Goal: Transaction & Acquisition: Purchase product/service

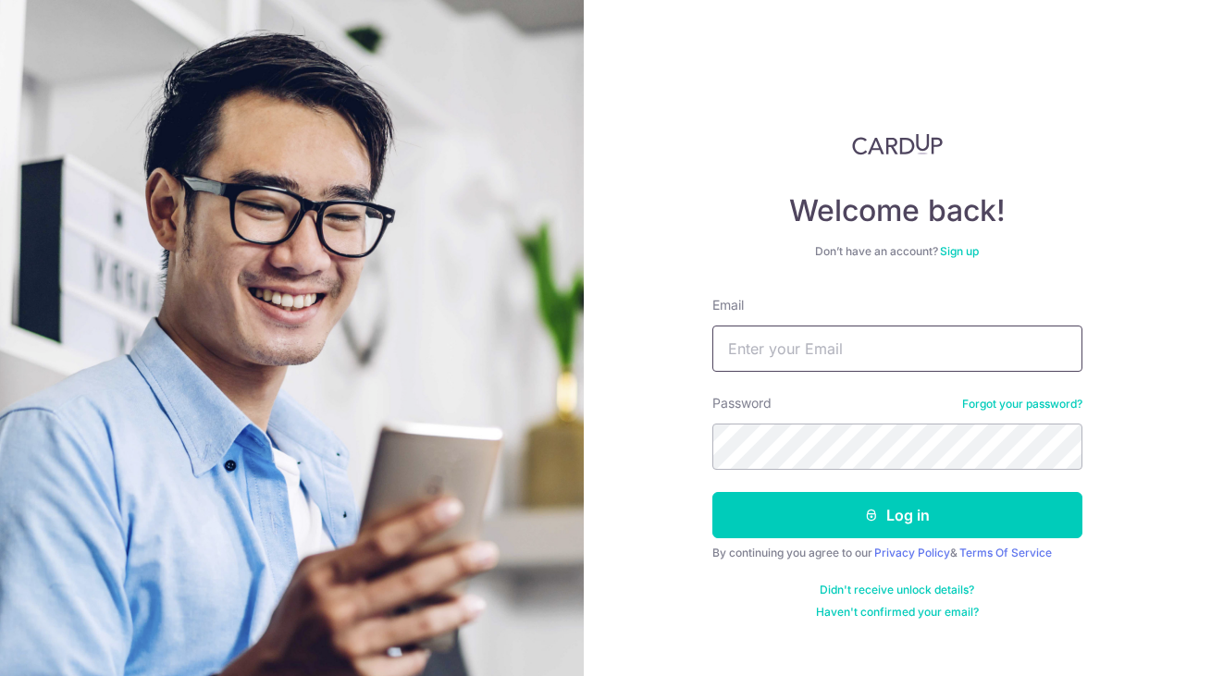
type input "steffi.08@gmail.com"
click at [896, 515] on button "Log in" at bounding box center [897, 515] width 370 height 46
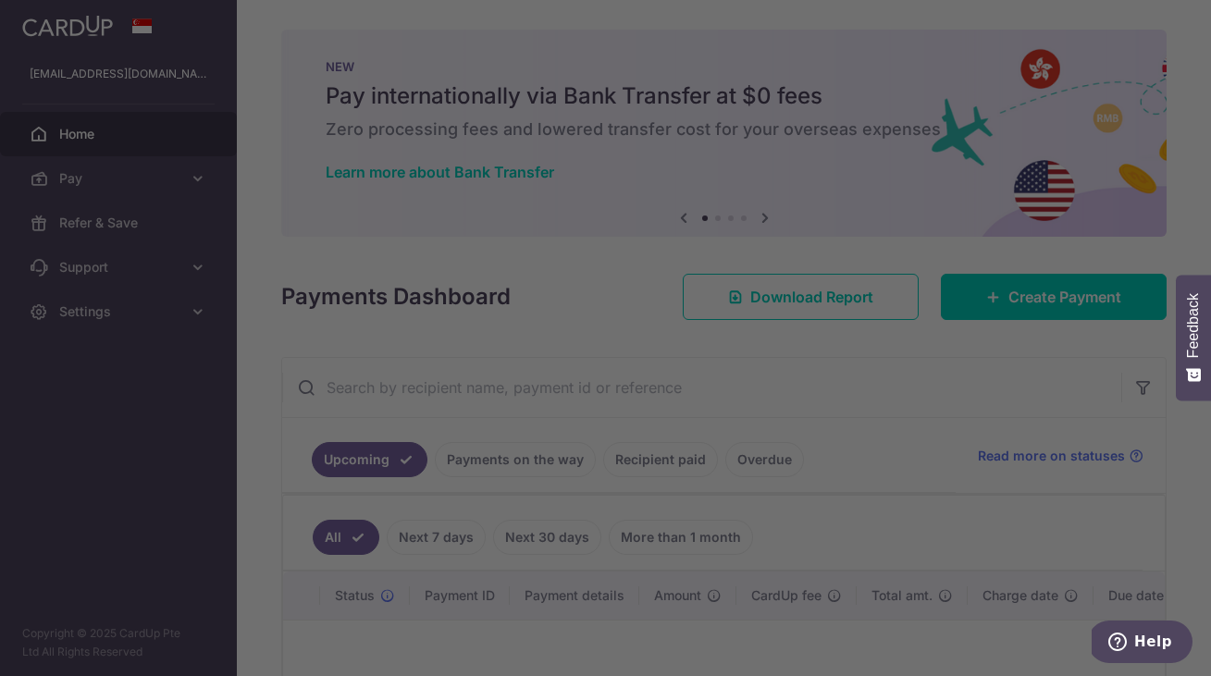
click at [1045, 305] on div at bounding box center [611, 341] width 1223 height 683
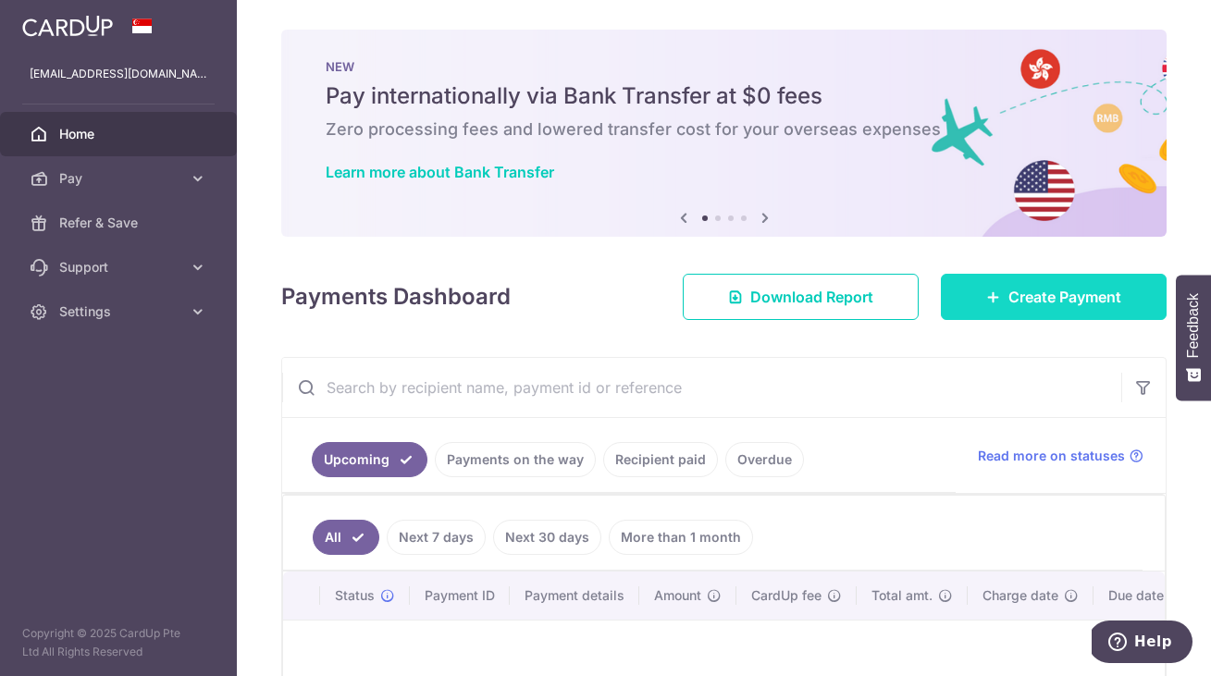
click at [1038, 303] on span "Create Payment" at bounding box center [1064, 297] width 113 height 22
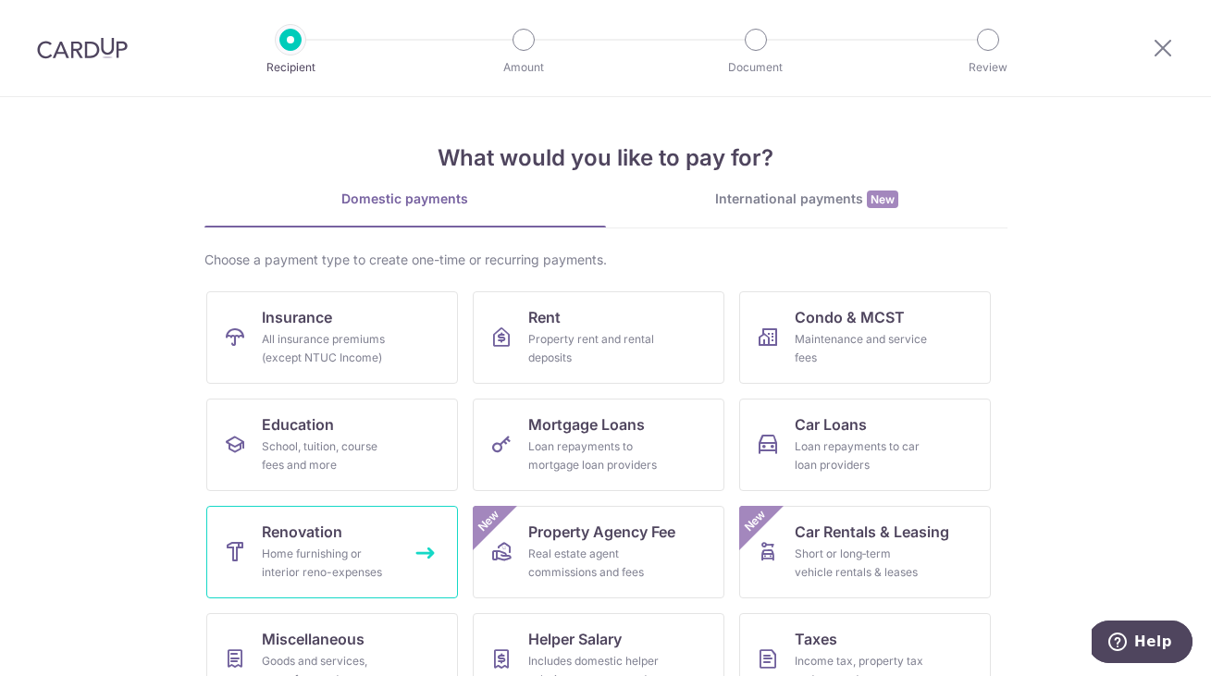
click at [339, 551] on div "Home furnishing or interior reno-expenses" at bounding box center [328, 563] width 133 height 37
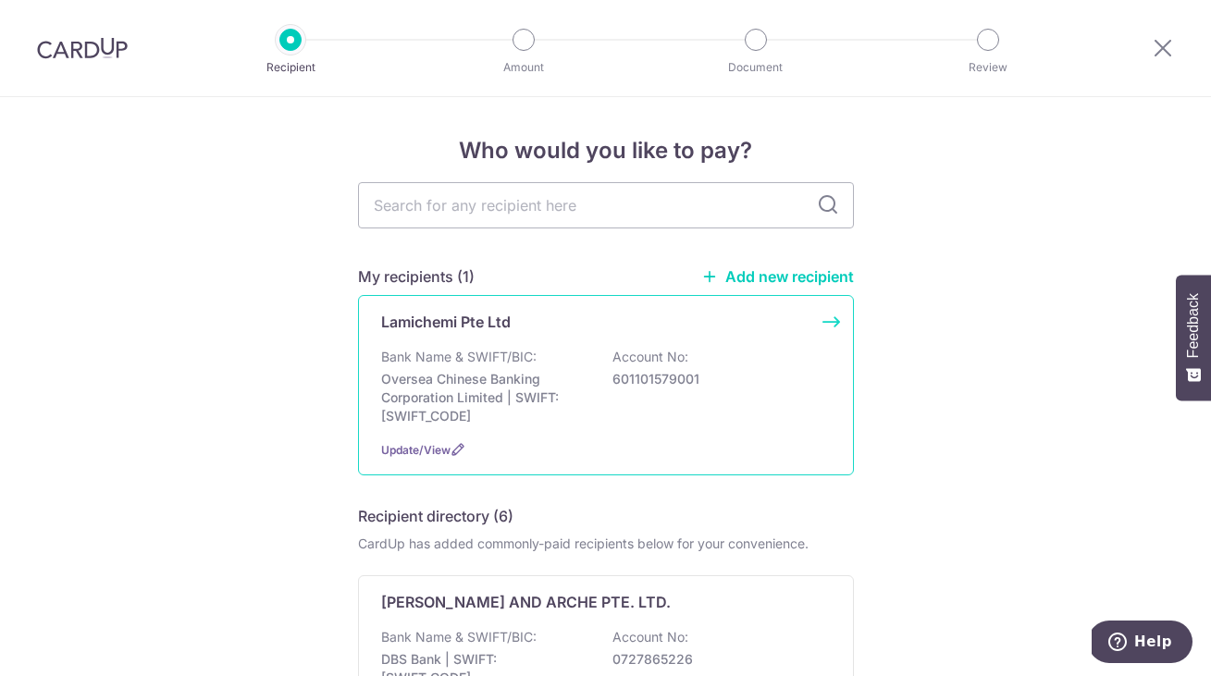
click at [488, 348] on p "Bank Name & SWIFT/BIC:" at bounding box center [458, 357] width 155 height 19
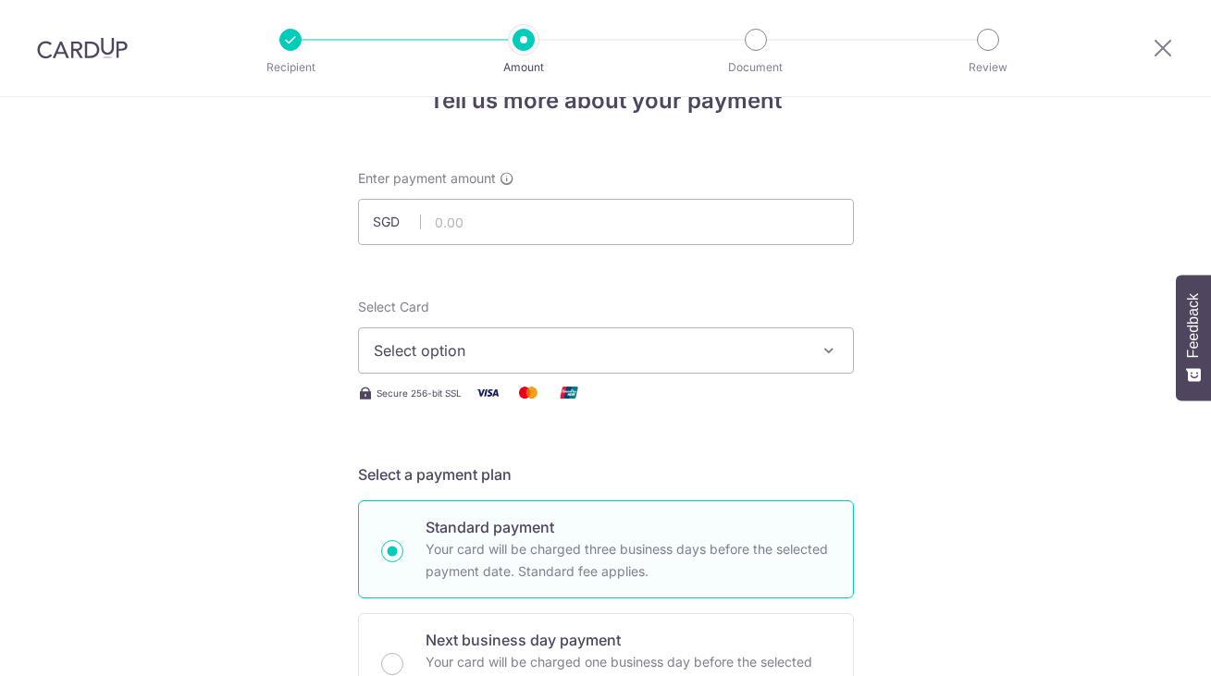
scroll to position [49, 0]
click at [467, 225] on input "text" at bounding box center [606, 223] width 496 height 46
type input "7,520.00"
click at [421, 354] on span "Select option" at bounding box center [589, 351] width 431 height 22
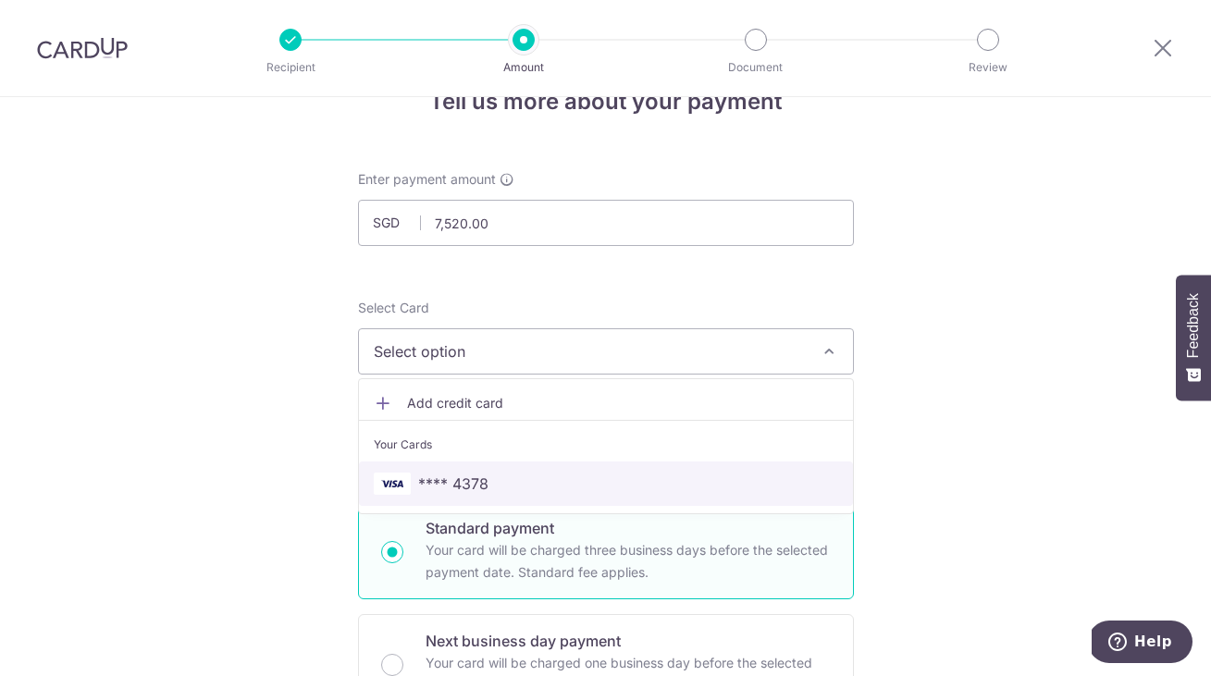
click at [408, 485] on img at bounding box center [392, 484] width 37 height 22
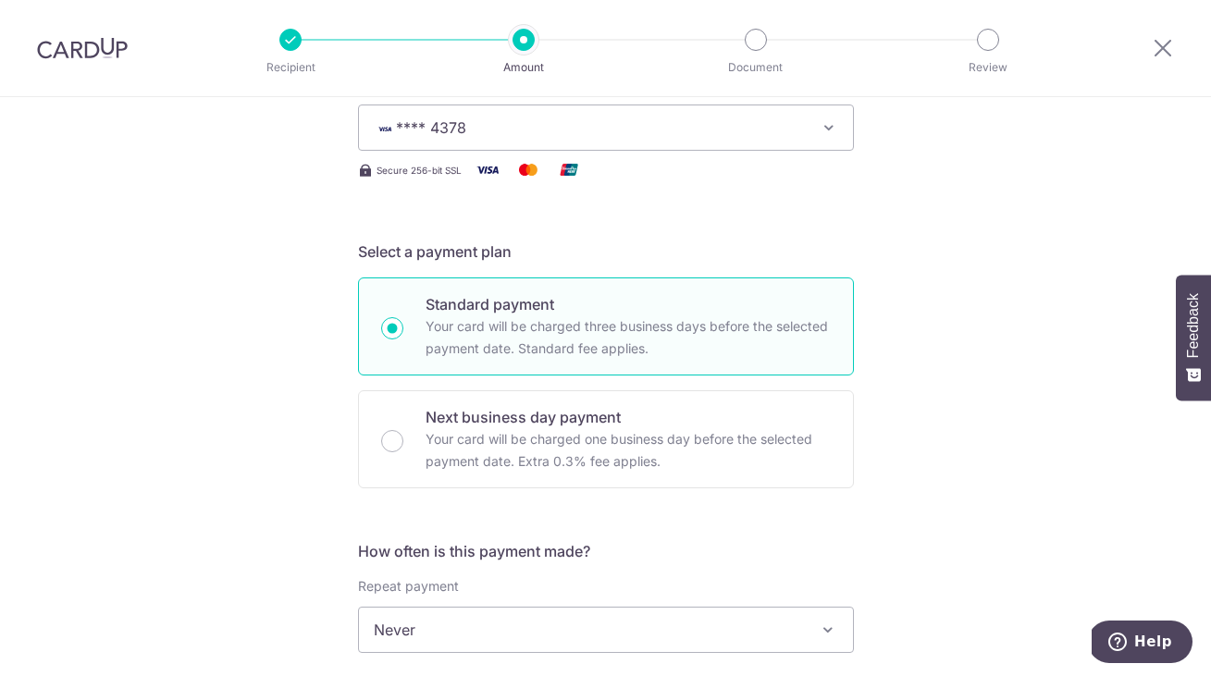
scroll to position [274, 0]
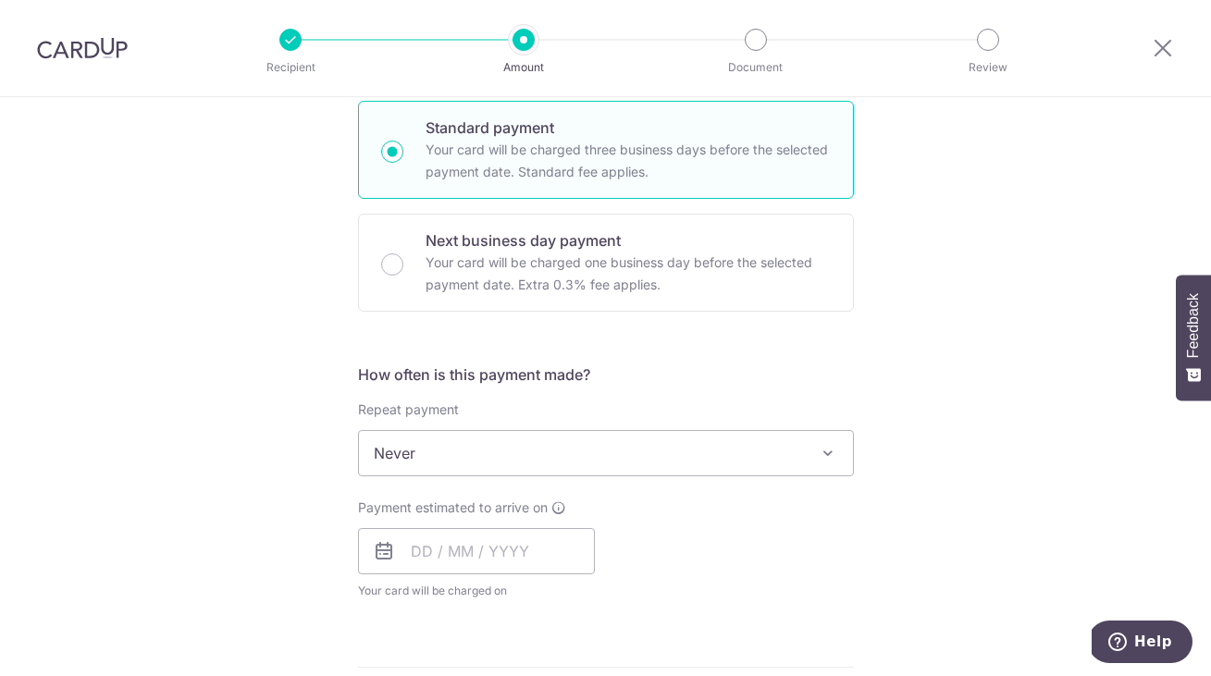
scroll to position [456, 0]
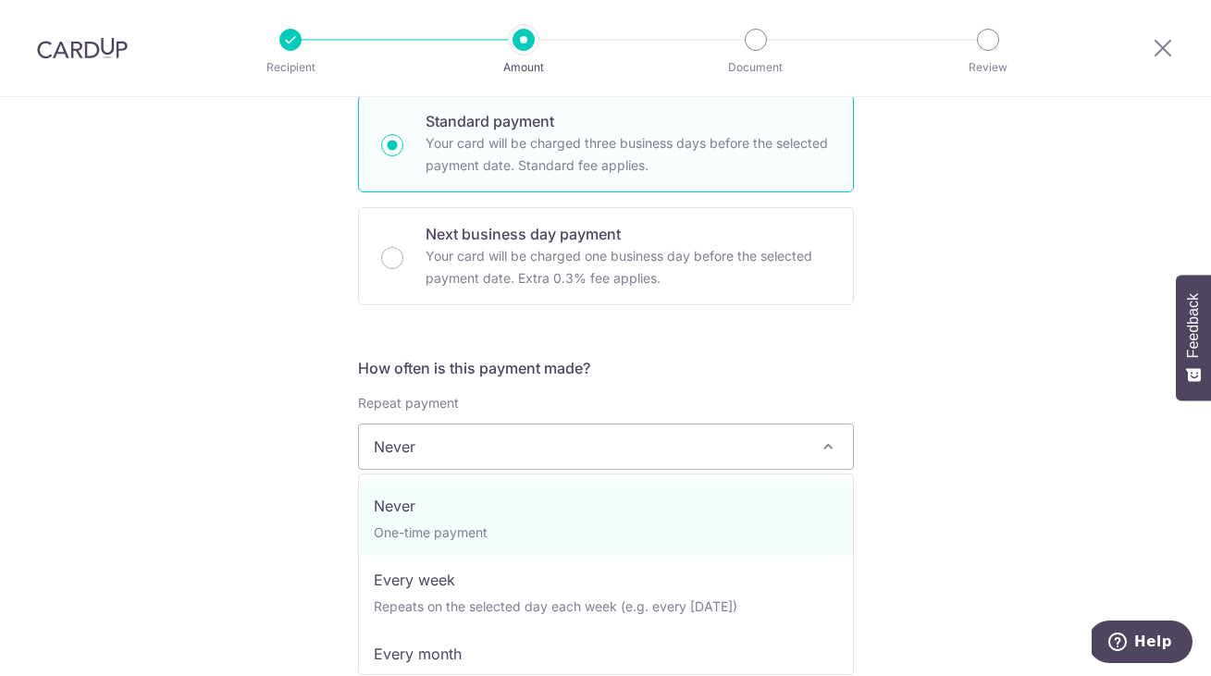
click at [428, 456] on span "Never" at bounding box center [606, 447] width 494 height 44
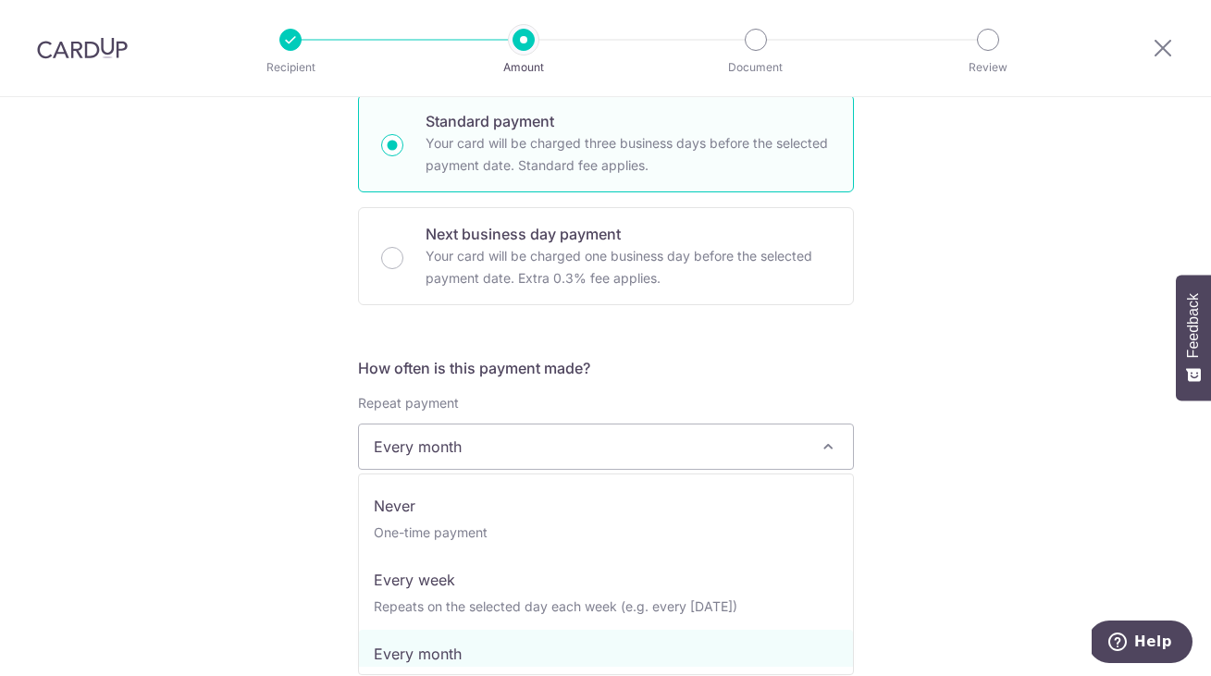
click at [488, 453] on span "Every month" at bounding box center [606, 447] width 494 height 44
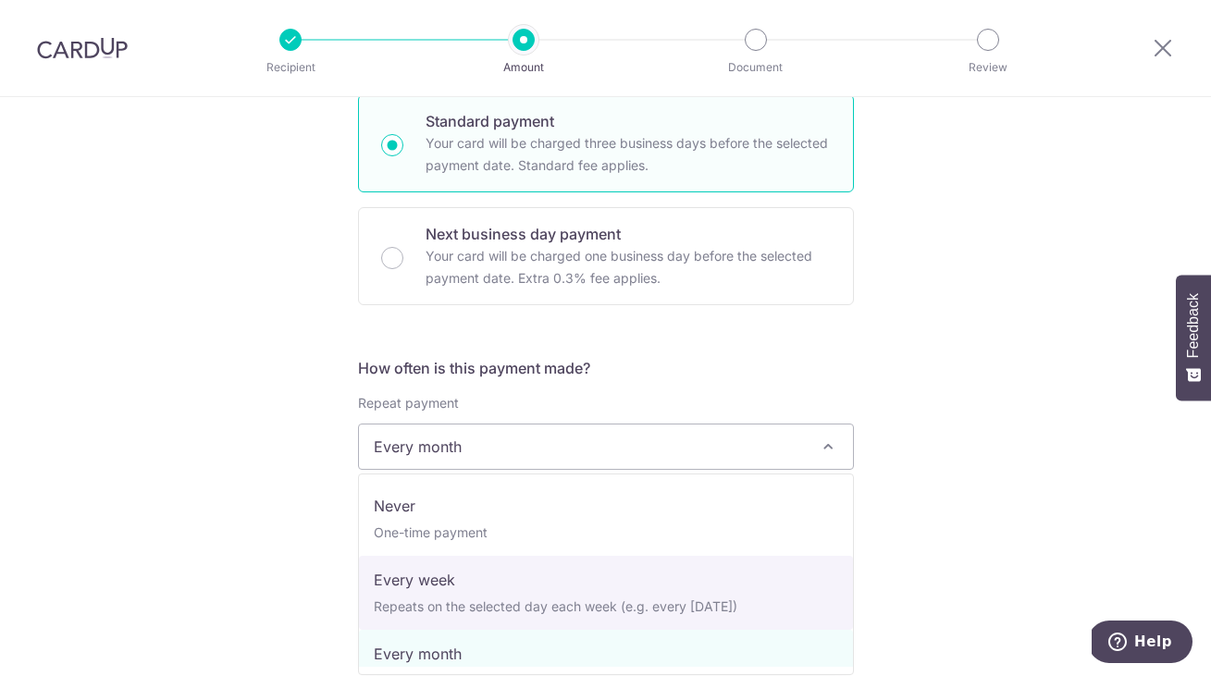
select select "2"
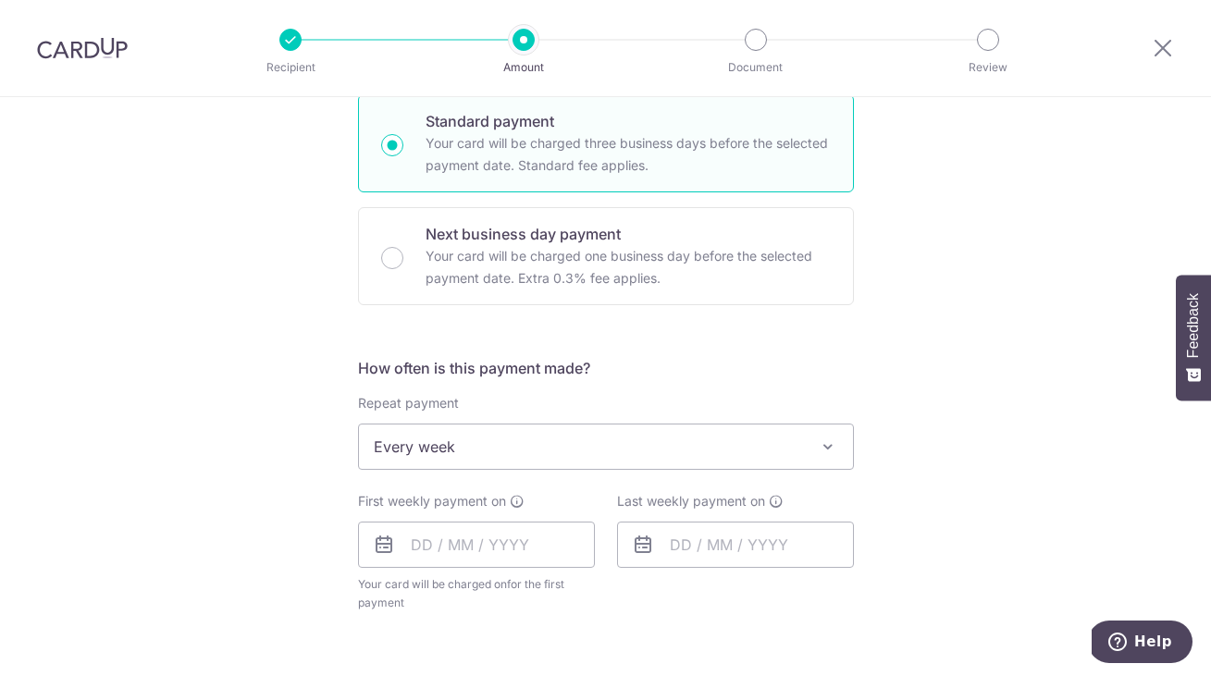
click at [378, 550] on icon at bounding box center [384, 545] width 22 height 22
click at [412, 544] on input "text" at bounding box center [476, 545] width 237 height 46
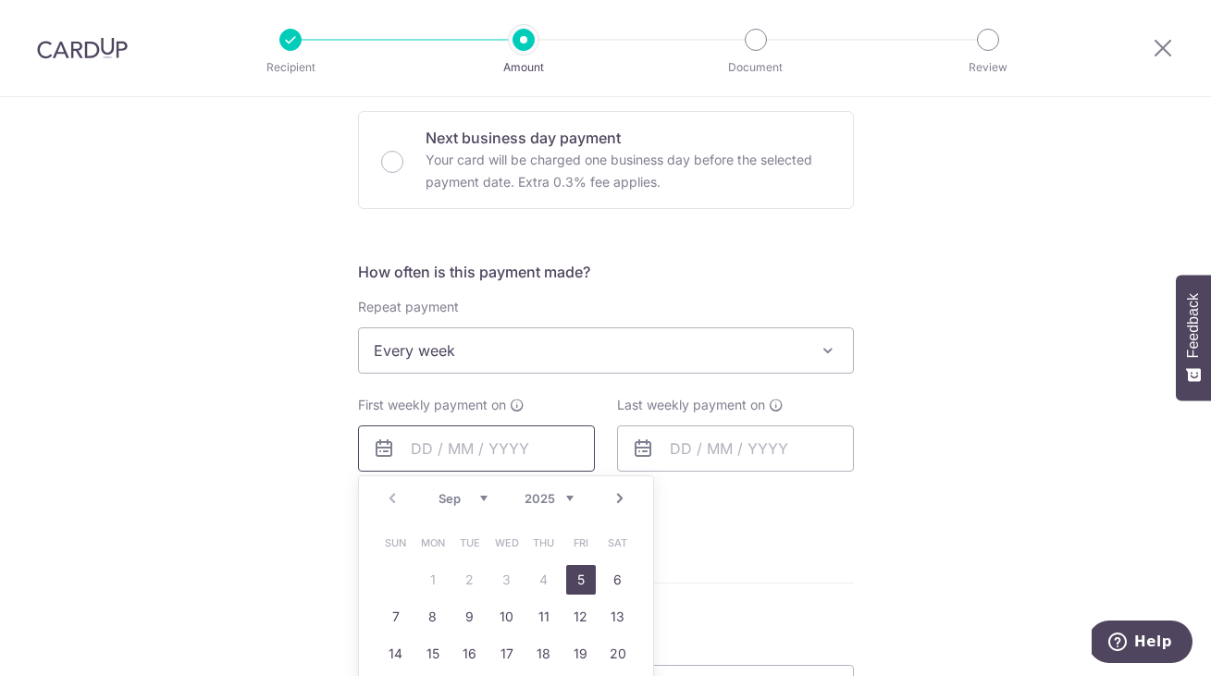
scroll to position [590, 0]
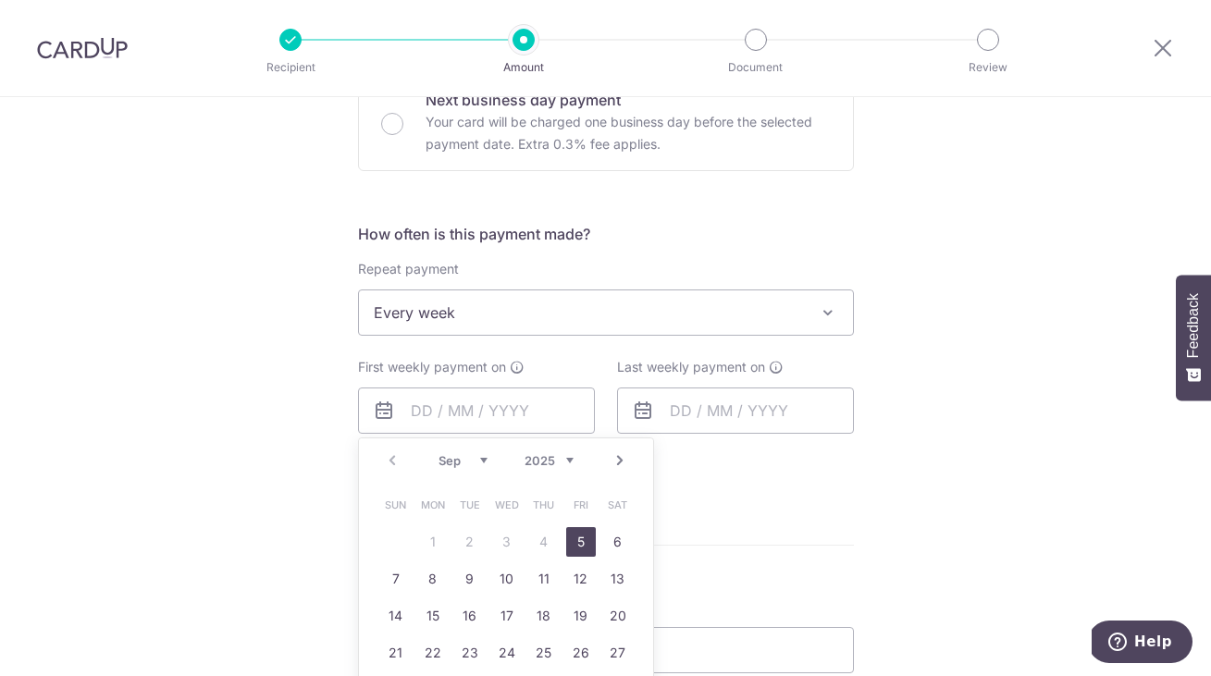
click at [590, 541] on link "5" at bounding box center [581, 542] width 30 height 30
type input "[DATE]"
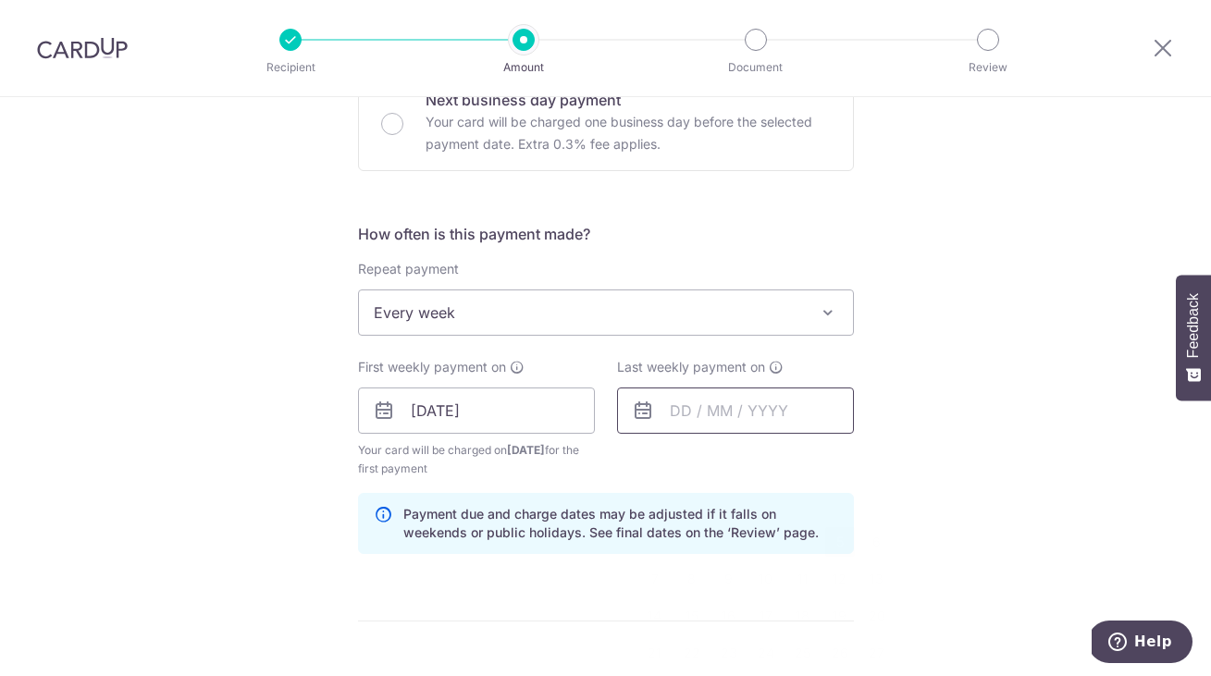
click at [681, 412] on input "text" at bounding box center [735, 411] width 237 height 46
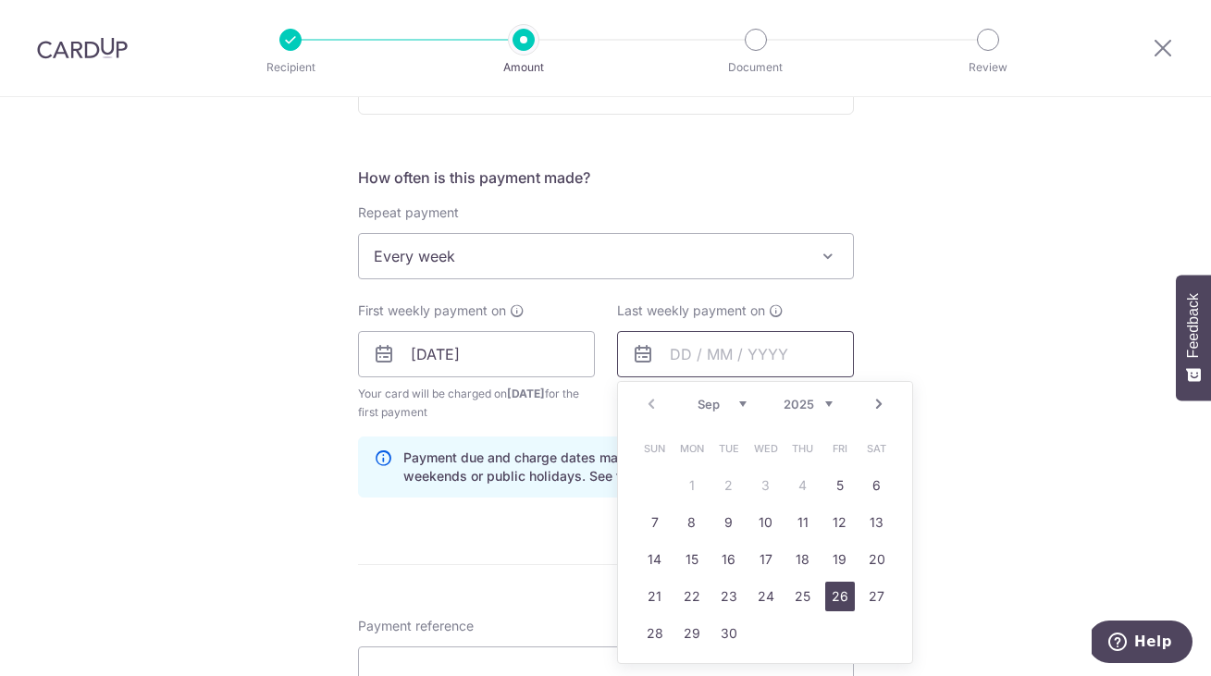
scroll to position [649, 0]
click at [883, 404] on link "Next" at bounding box center [879, 402] width 22 height 22
click at [838, 514] on link "10" at bounding box center [840, 521] width 30 height 30
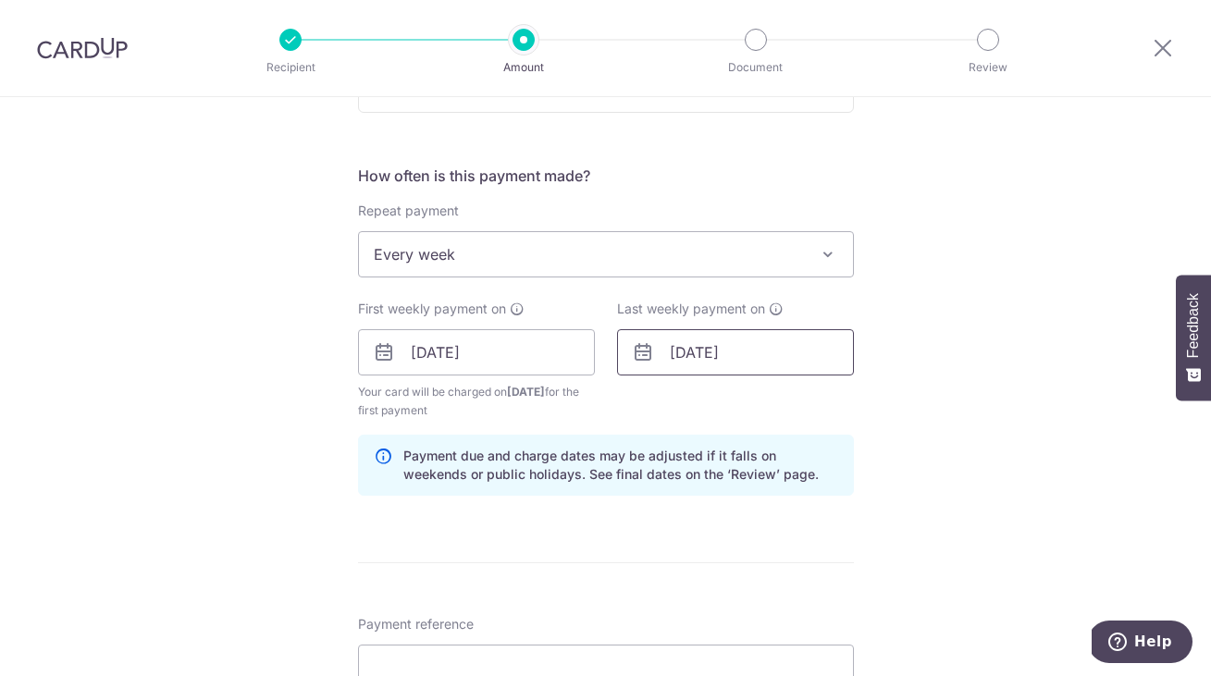
click at [793, 352] on input "10/10/2025" at bounding box center [735, 352] width 237 height 46
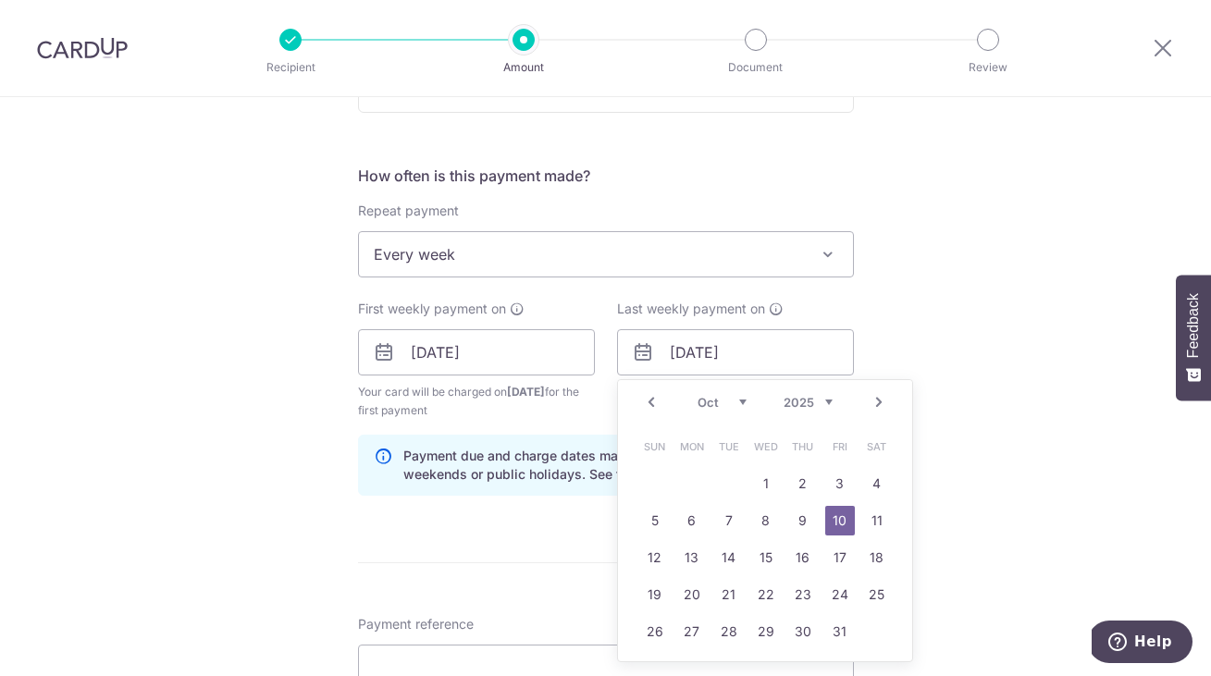
click at [652, 407] on link "Prev" at bounding box center [651, 402] width 22 height 22
click at [877, 408] on link "Next" at bounding box center [879, 402] width 22 height 22
click at [876, 480] on link "4" at bounding box center [877, 484] width 30 height 30
type input "04/10/2025"
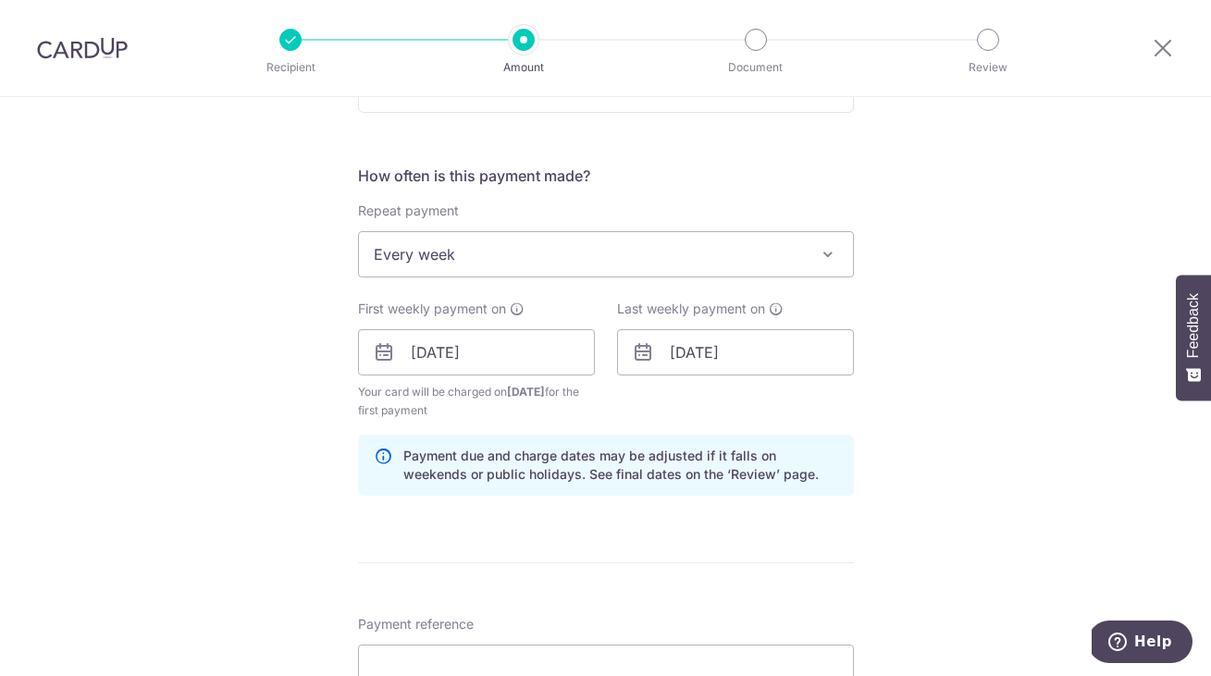
click at [966, 350] on div "Tell us more about your payment Enter payment amount SGD 7,520.00 7520.00 Selec…" at bounding box center [605, 395] width 1211 height 1892
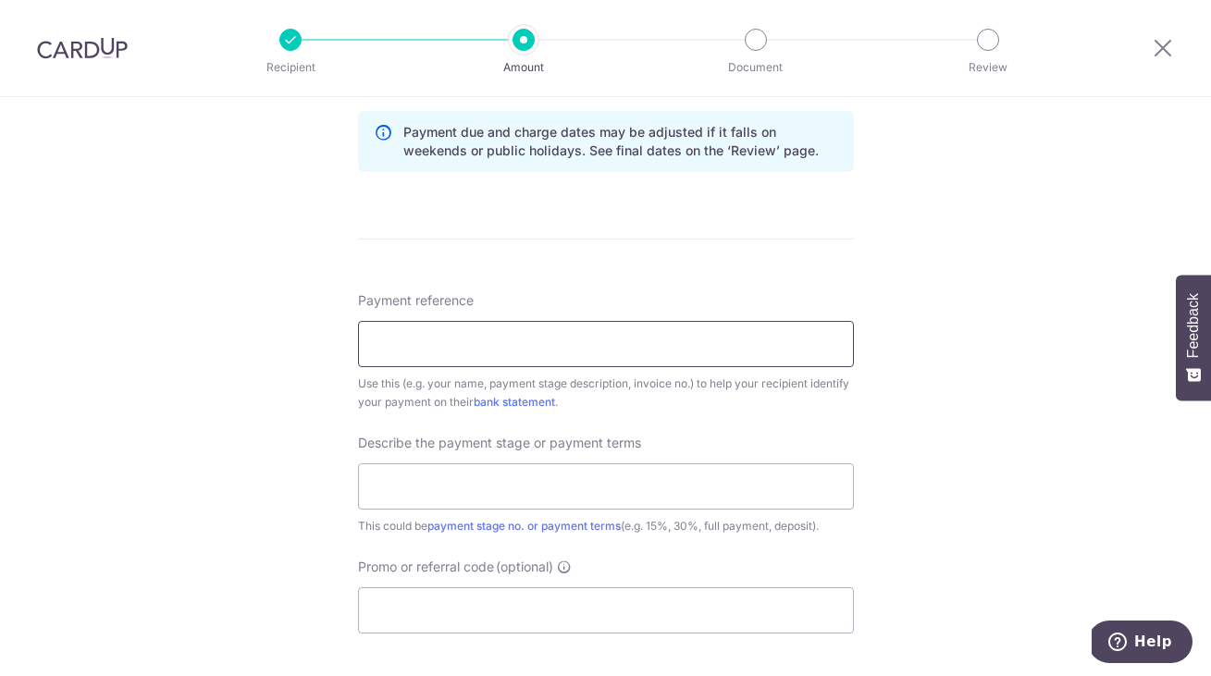
scroll to position [997, 0]
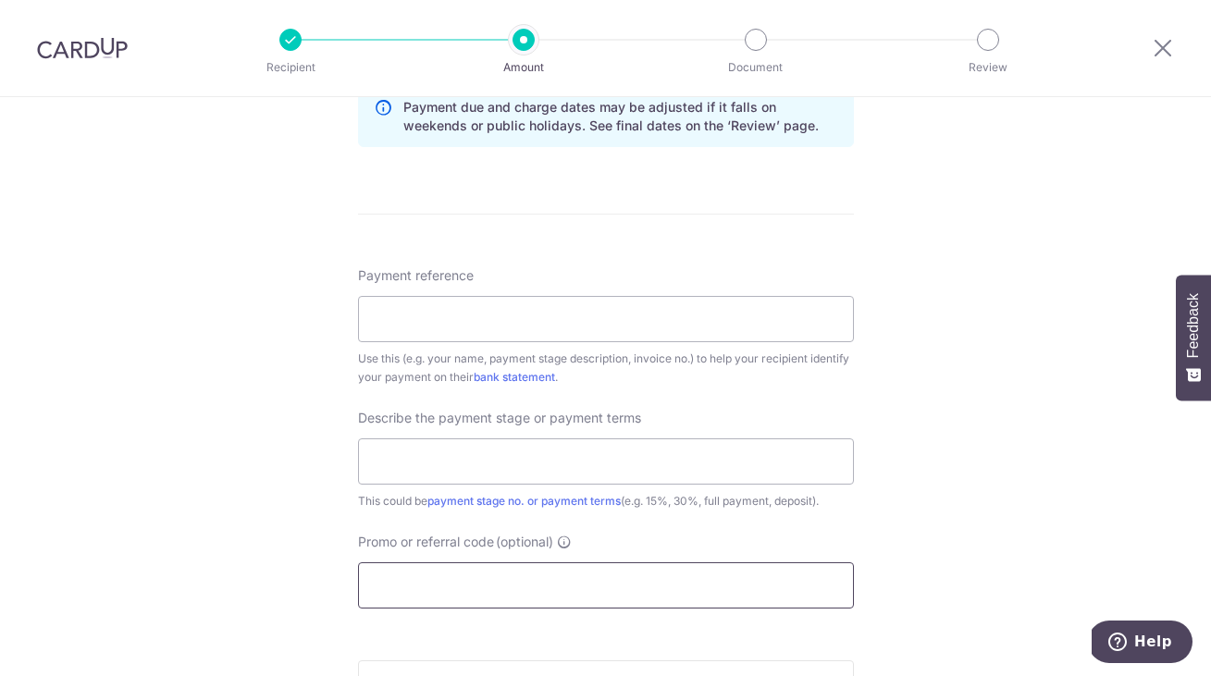
click at [475, 573] on input "Promo or referral code (optional)" at bounding box center [606, 585] width 496 height 46
paste input "3HOME25R"
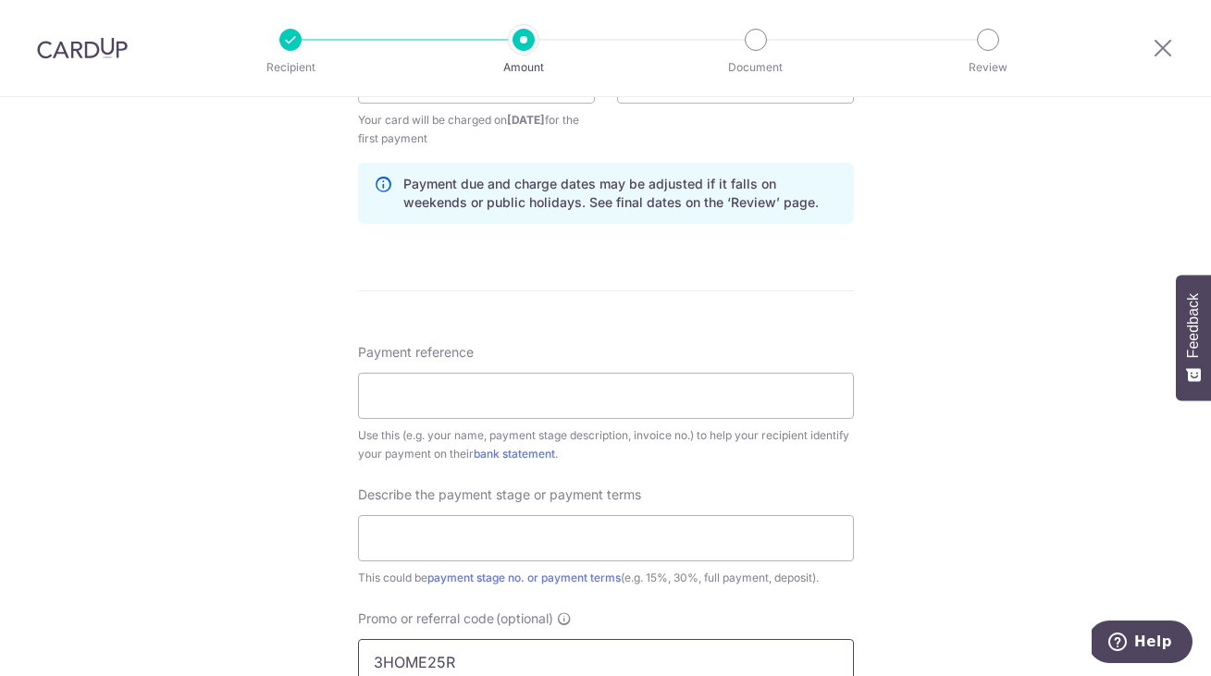
scroll to position [919, 0]
type input "3HOME25R"
click at [454, 414] on input "Payment reference" at bounding box center [606, 398] width 496 height 46
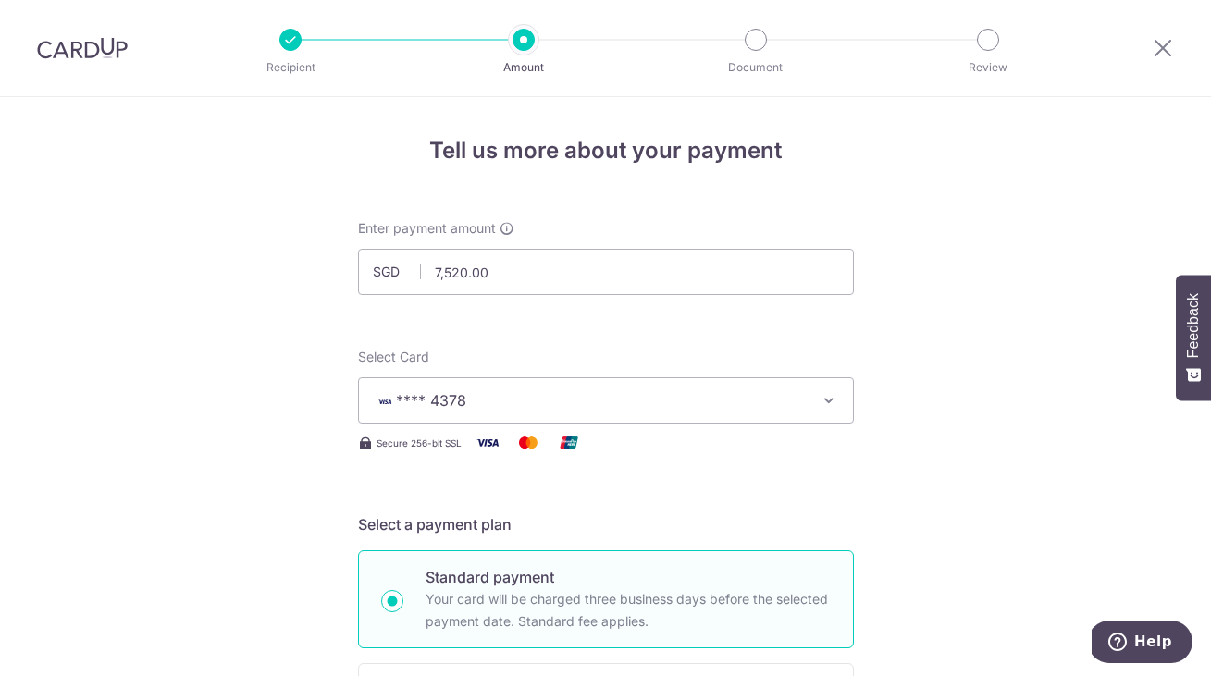
scroll to position [0, 0]
drag, startPoint x: 513, startPoint y: 269, endPoint x: 368, endPoint y: 266, distance: 145.3
click at [368, 266] on input "7,520.00" at bounding box center [606, 272] width 496 height 46
type input "7,636.00"
click at [541, 402] on span "**** 4378" at bounding box center [589, 400] width 431 height 22
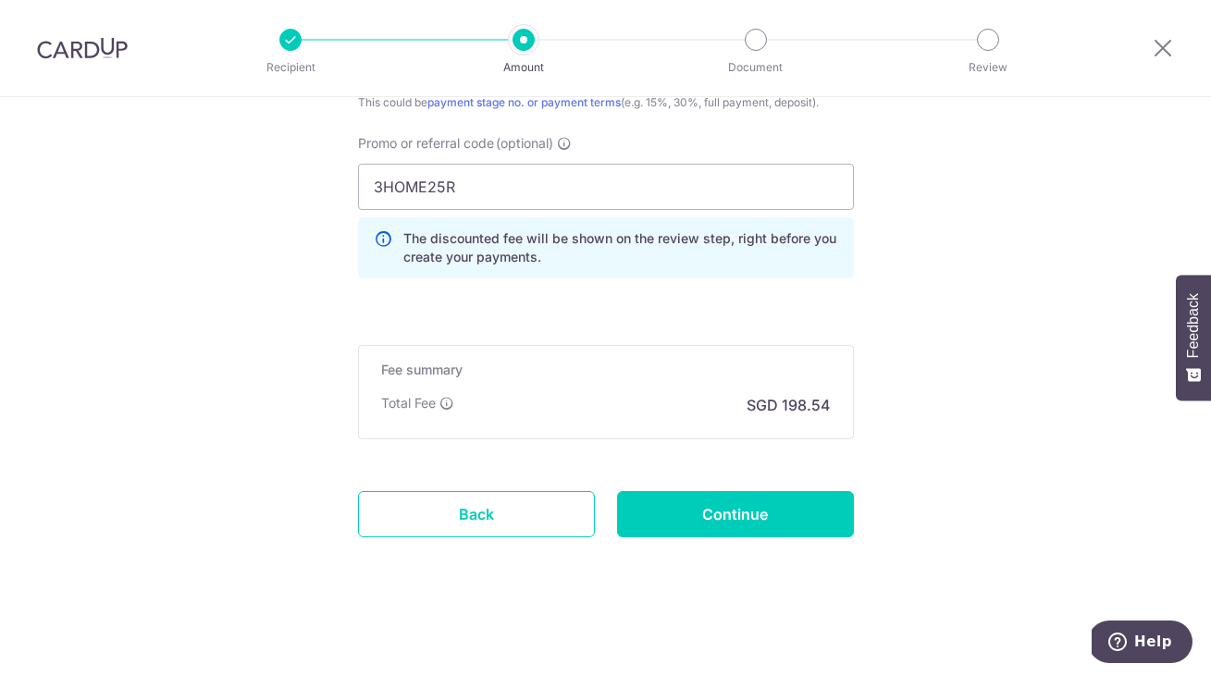
scroll to position [1396, 0]
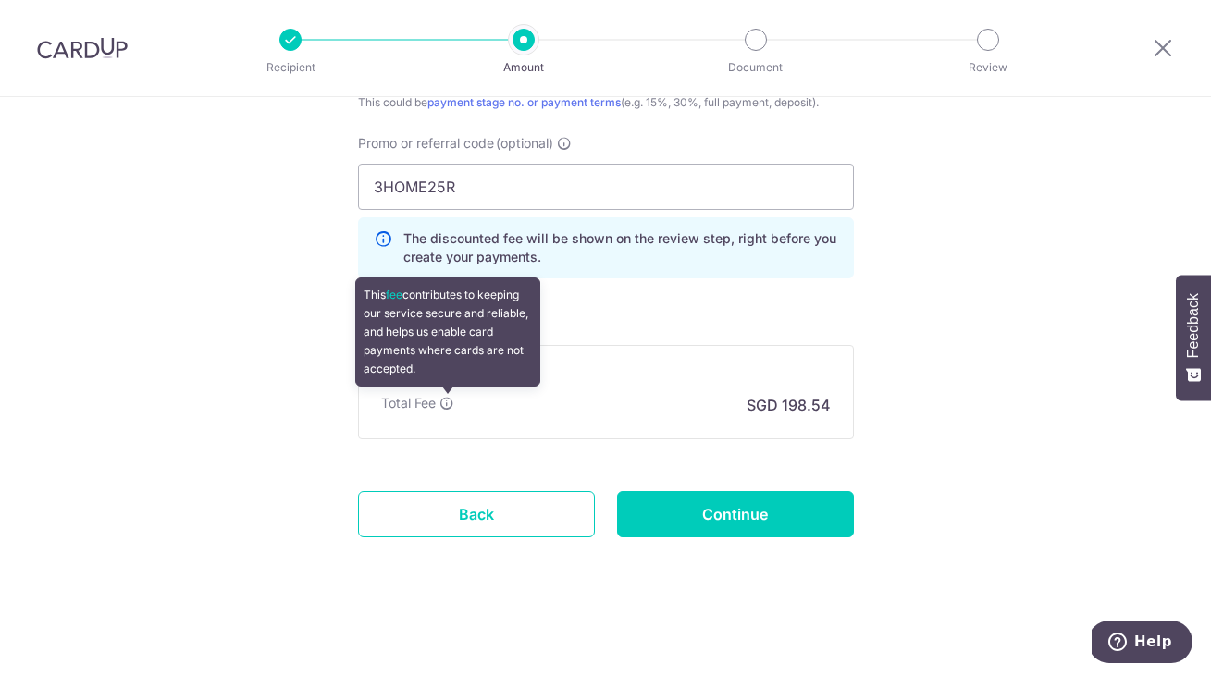
click at [448, 406] on icon at bounding box center [446, 403] width 15 height 15
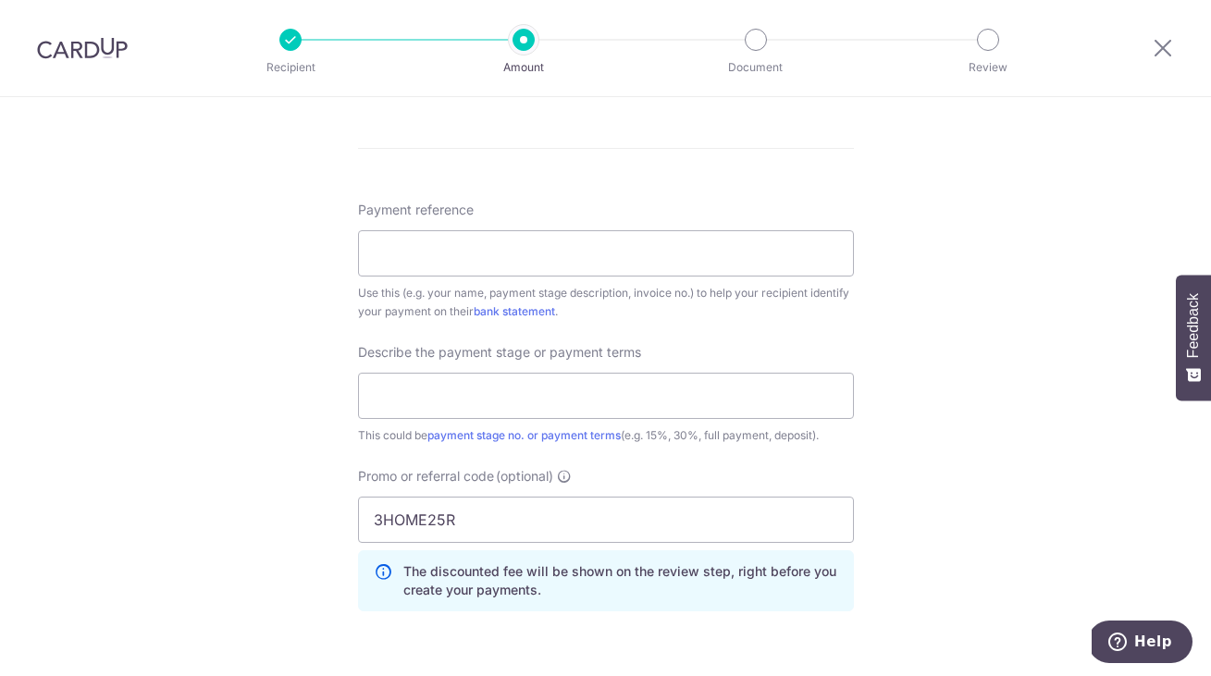
scroll to position [1042, 0]
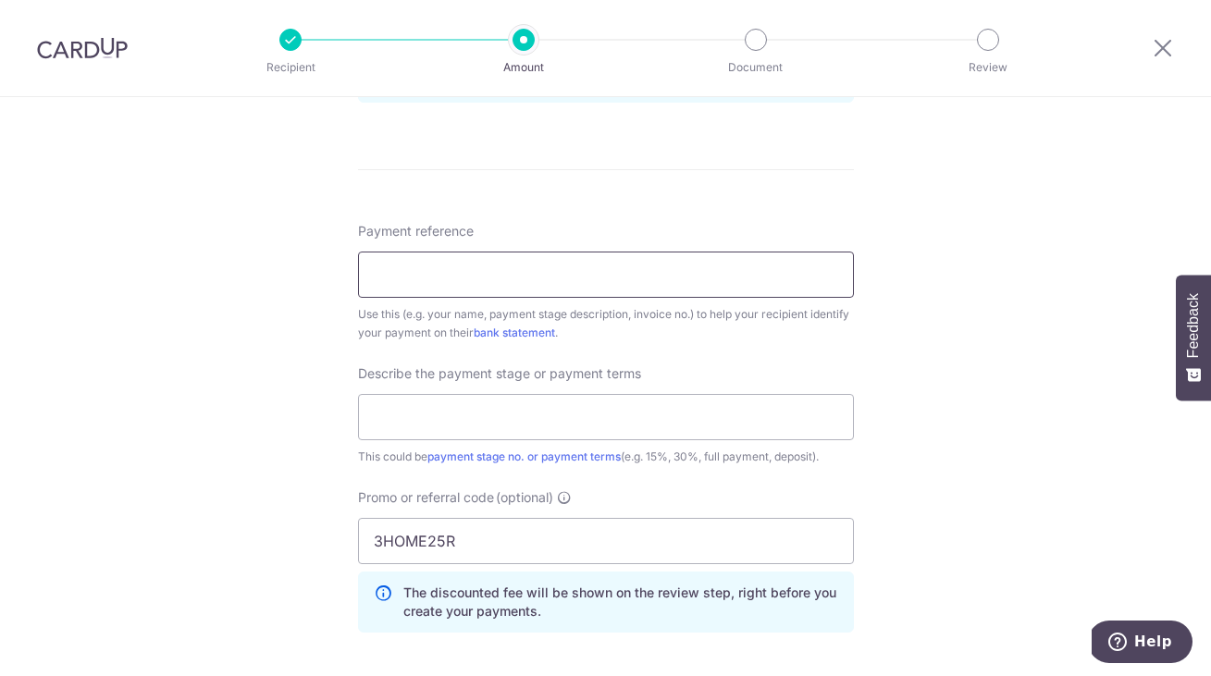
click at [447, 257] on input "Payment reference" at bounding box center [606, 275] width 496 height 46
paste input "LAMI-2506190AS"
type input "LAMI-2506190AS"
click at [460, 424] on input "text" at bounding box center [606, 417] width 496 height 46
type input "@"
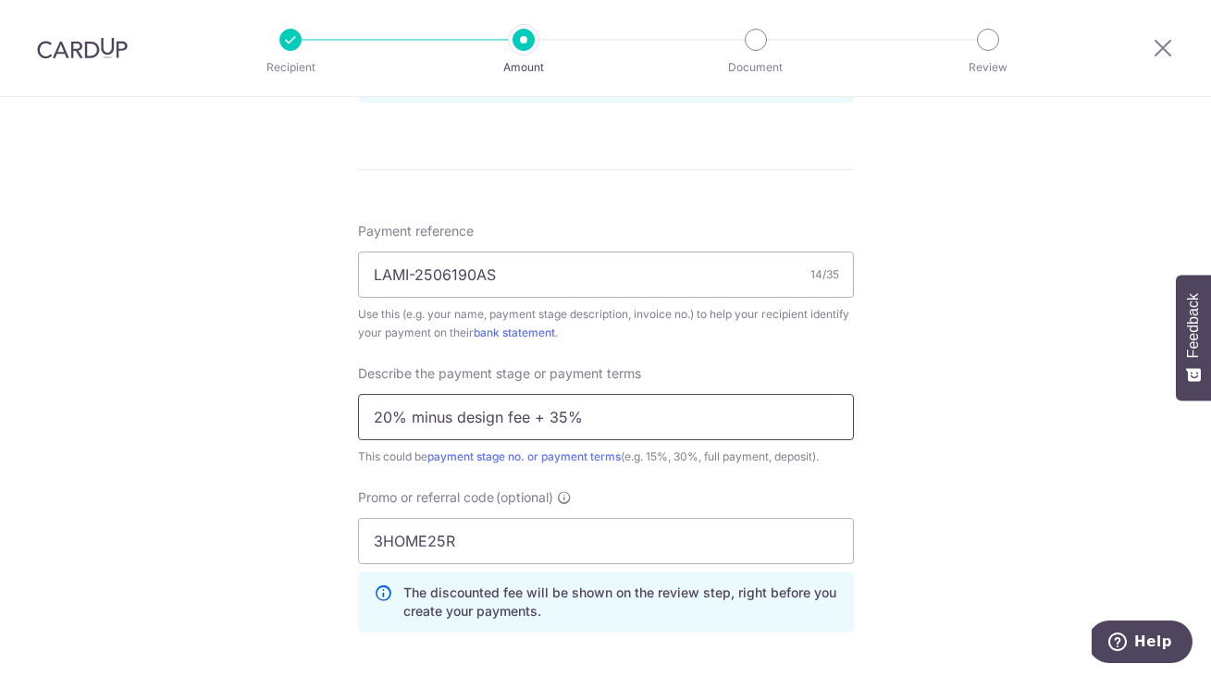
drag, startPoint x: 526, startPoint y: 417, endPoint x: 414, endPoint y: 418, distance: 111.9
click at [414, 418] on input "20% minus design fee + 35%" at bounding box center [606, 417] width 496 height 46
click at [463, 414] on input "20% + 35%" at bounding box center [606, 417] width 496 height 46
type input "20% + 35%, 5 weekly payments"
click at [1004, 366] on div "Tell us more about your payment Enter payment amount SGD 7,636.00 7636.00 Selec…" at bounding box center [605, 42] width 1211 height 1975
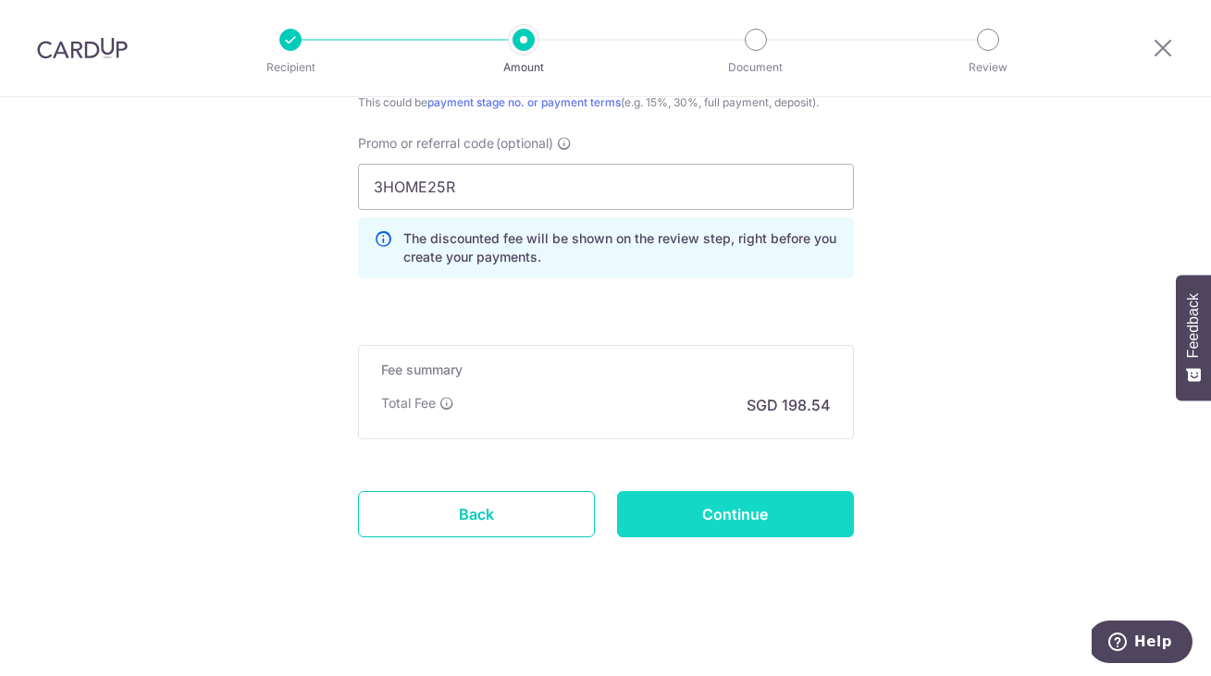
scroll to position [1396, 0]
click at [719, 525] on input "Continue" at bounding box center [735, 514] width 237 height 46
type input "Create Schedule"
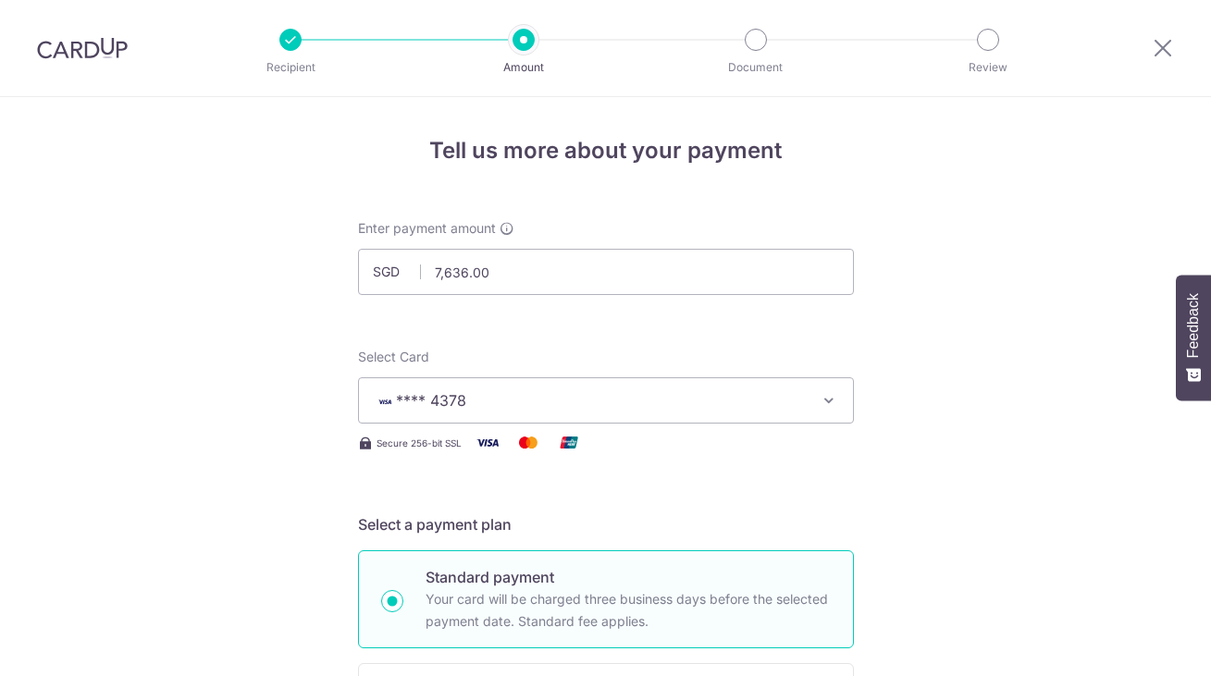
scroll to position [1236, 0]
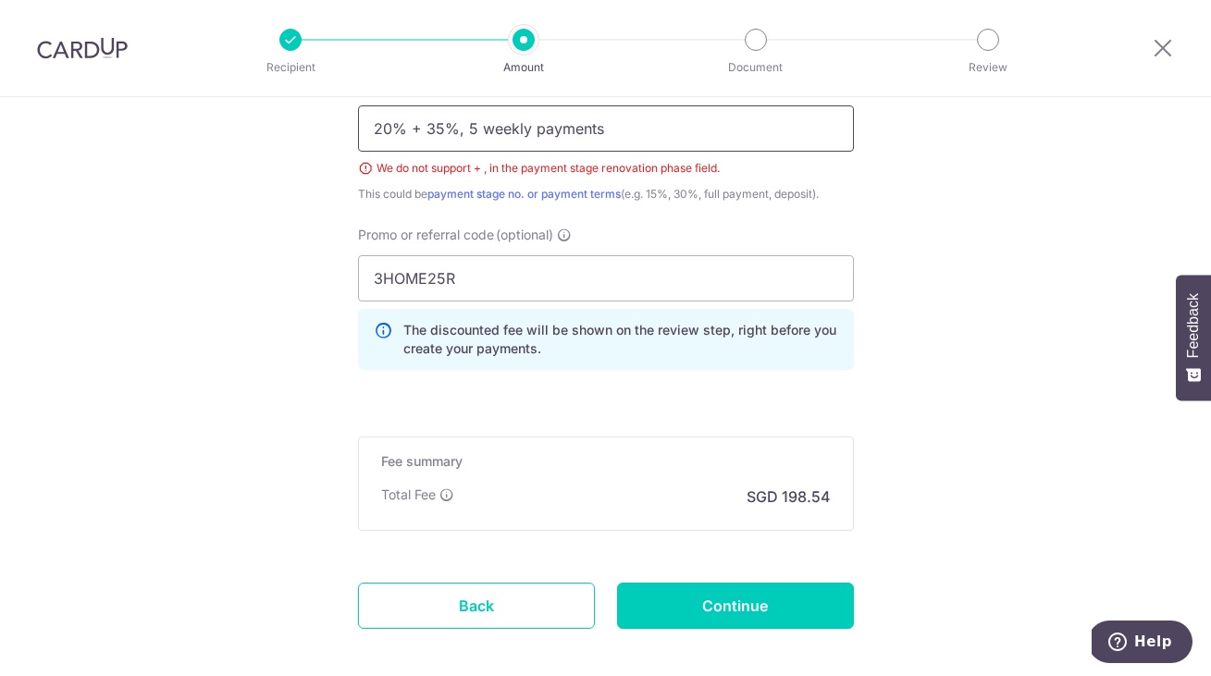
click at [573, 147] on input "20% + 35%, 5 weekly payments" at bounding box center [606, 128] width 496 height 46
click at [441, 136] on input "20% + 35%, 5 weekly payments" at bounding box center [606, 128] width 496 height 46
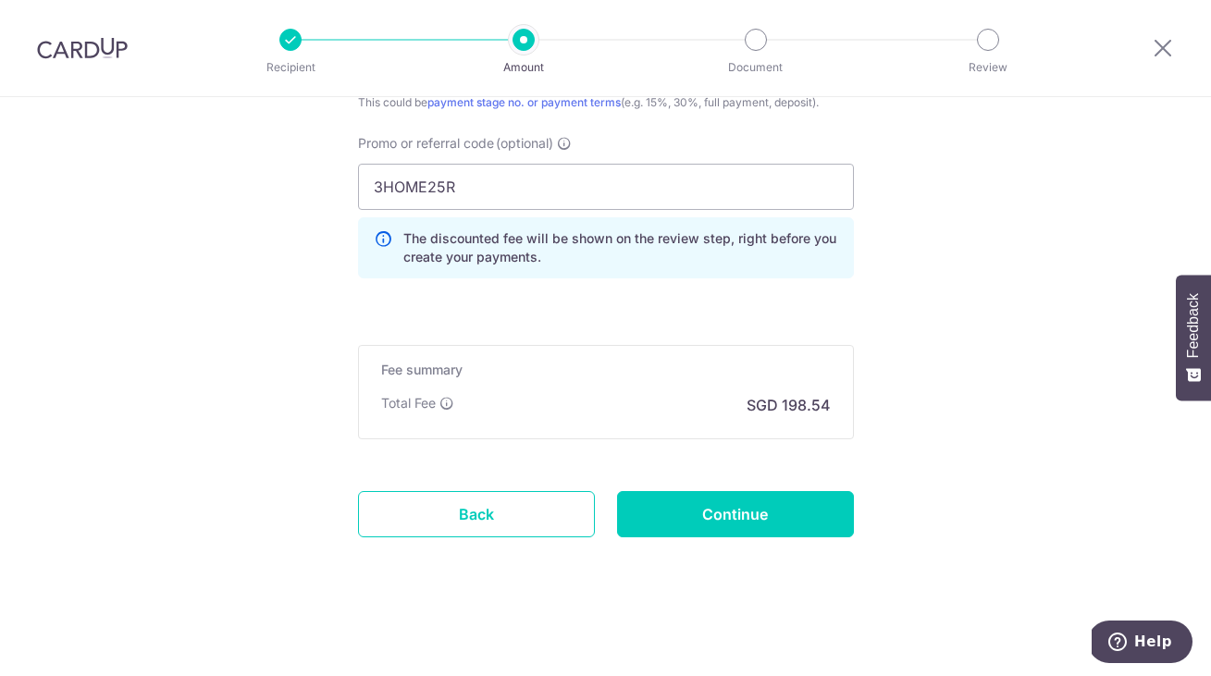
scroll to position [1328, 0]
type input "20% and 35%, 5 weekly payments"
click at [732, 525] on input "Continue" at bounding box center [735, 514] width 237 height 46
type input "Create Schedule"
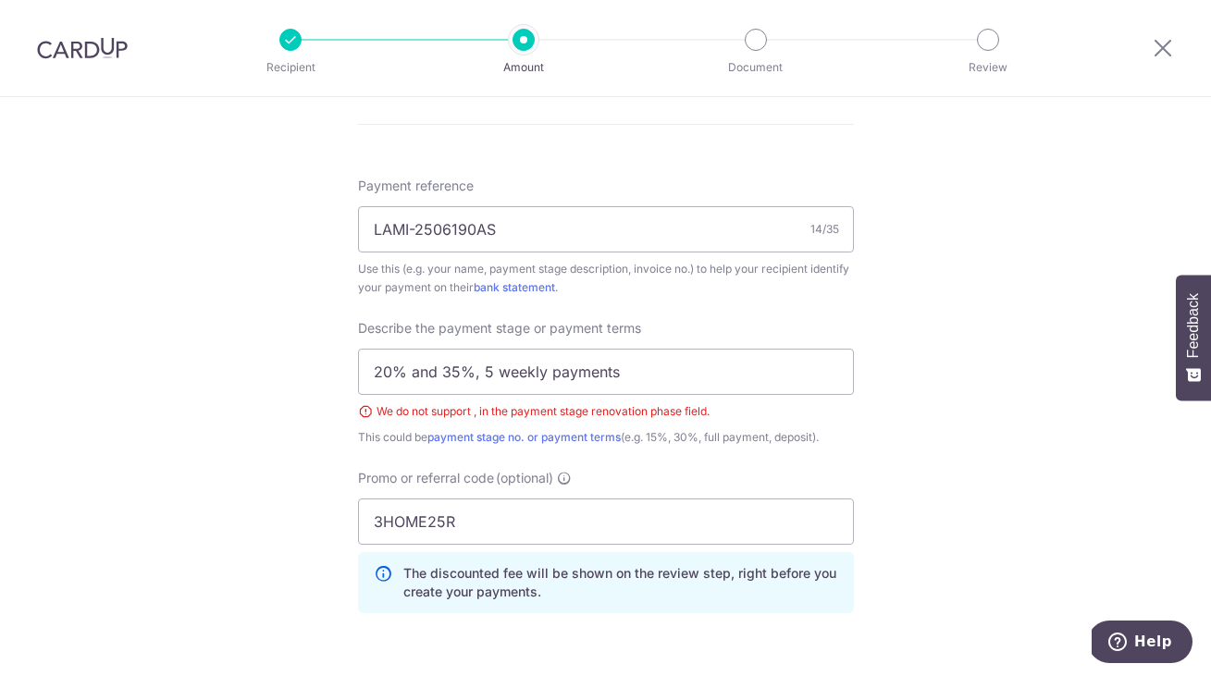
scroll to position [959, 0]
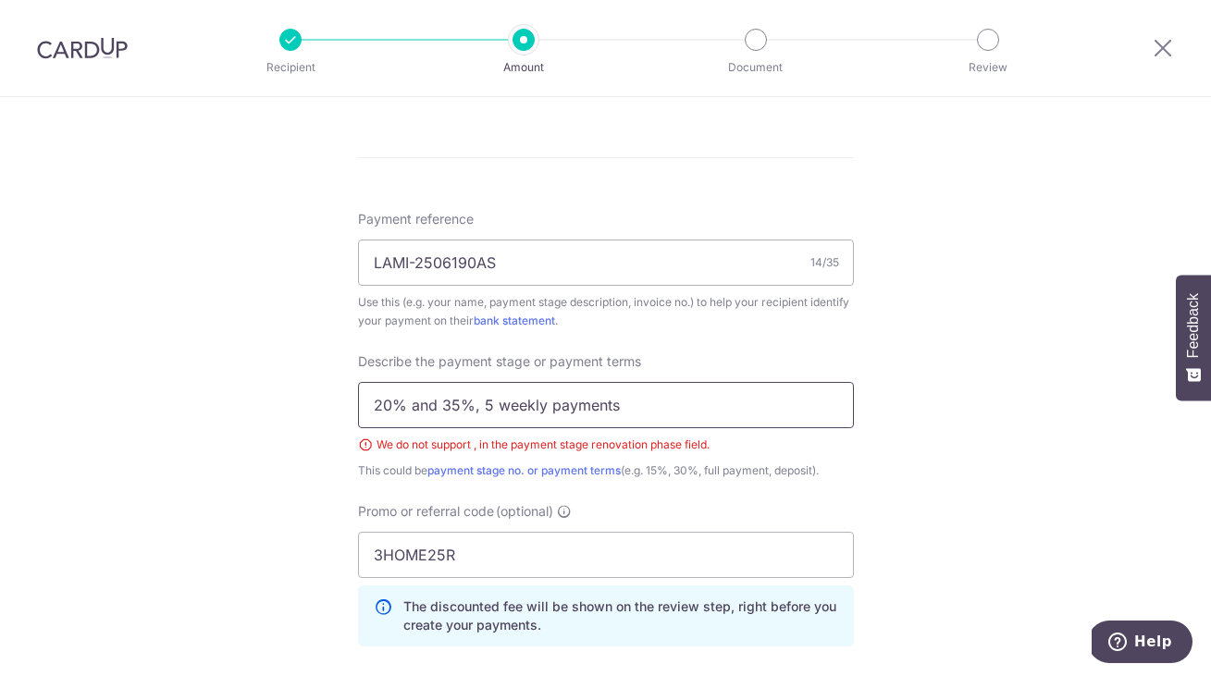
click at [476, 406] on input "20% and 35%, 5 weekly payments" at bounding box center [606, 405] width 496 height 46
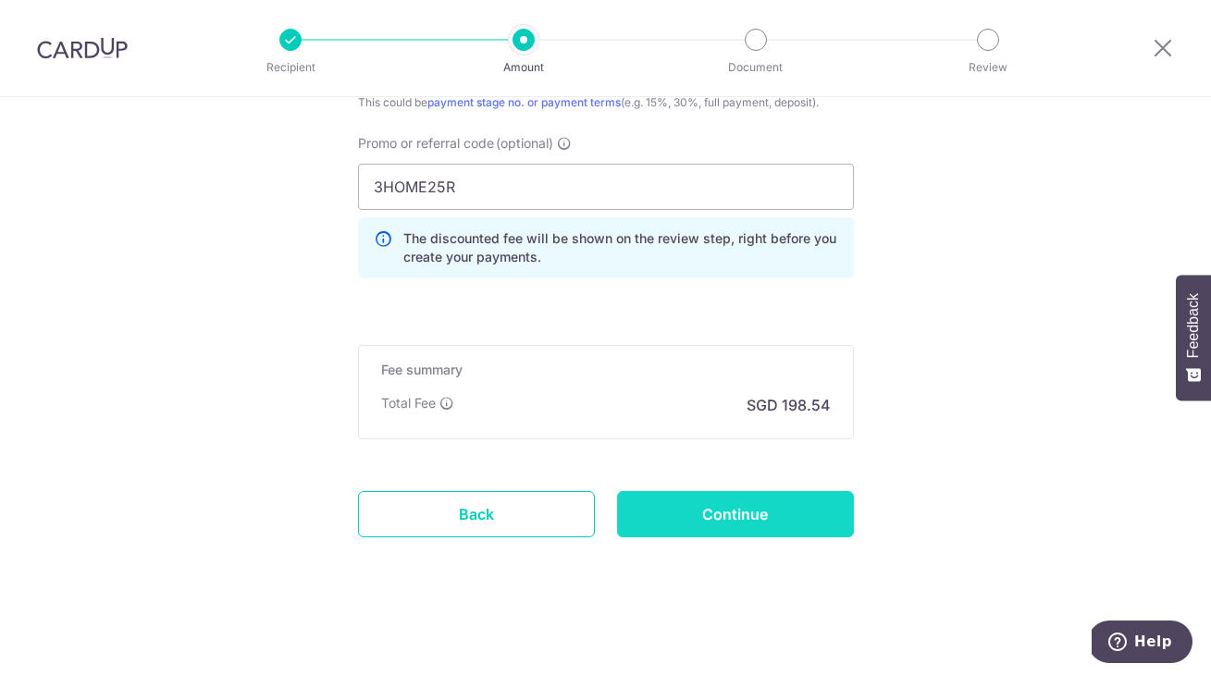
scroll to position [1328, 0]
type input "20% and 35% in 5 weekly payments"
click at [707, 513] on input "Continue" at bounding box center [735, 514] width 237 height 46
type input "Create Schedule"
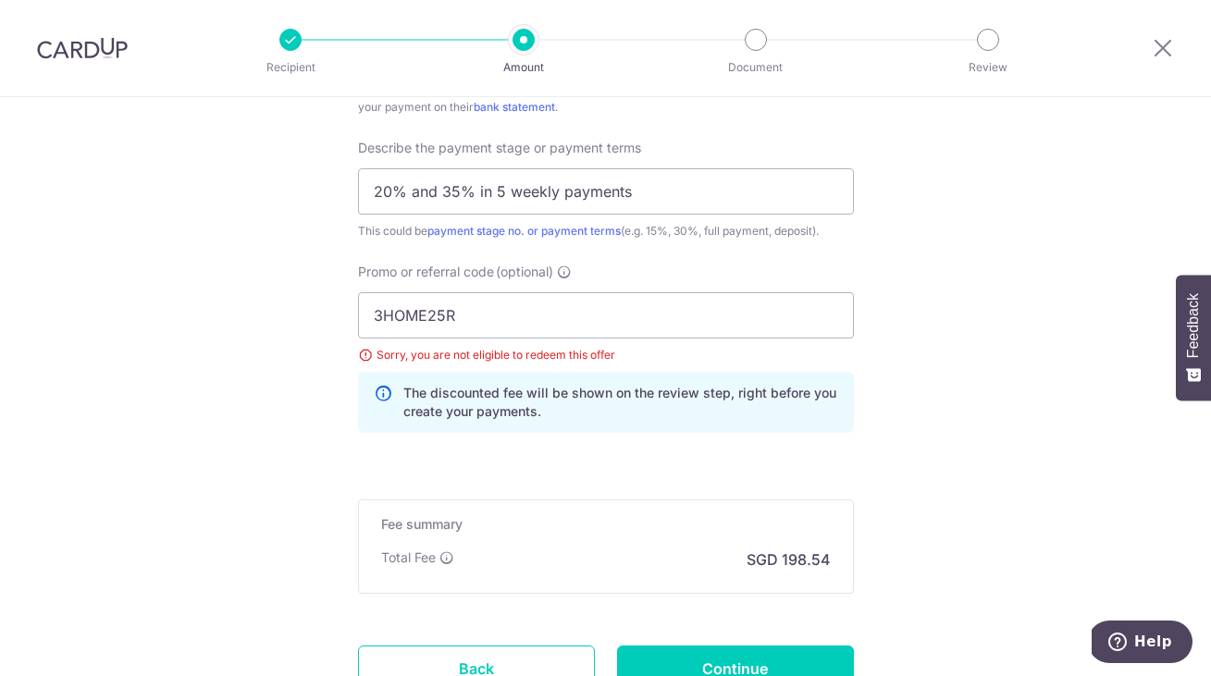
scroll to position [1168, 0]
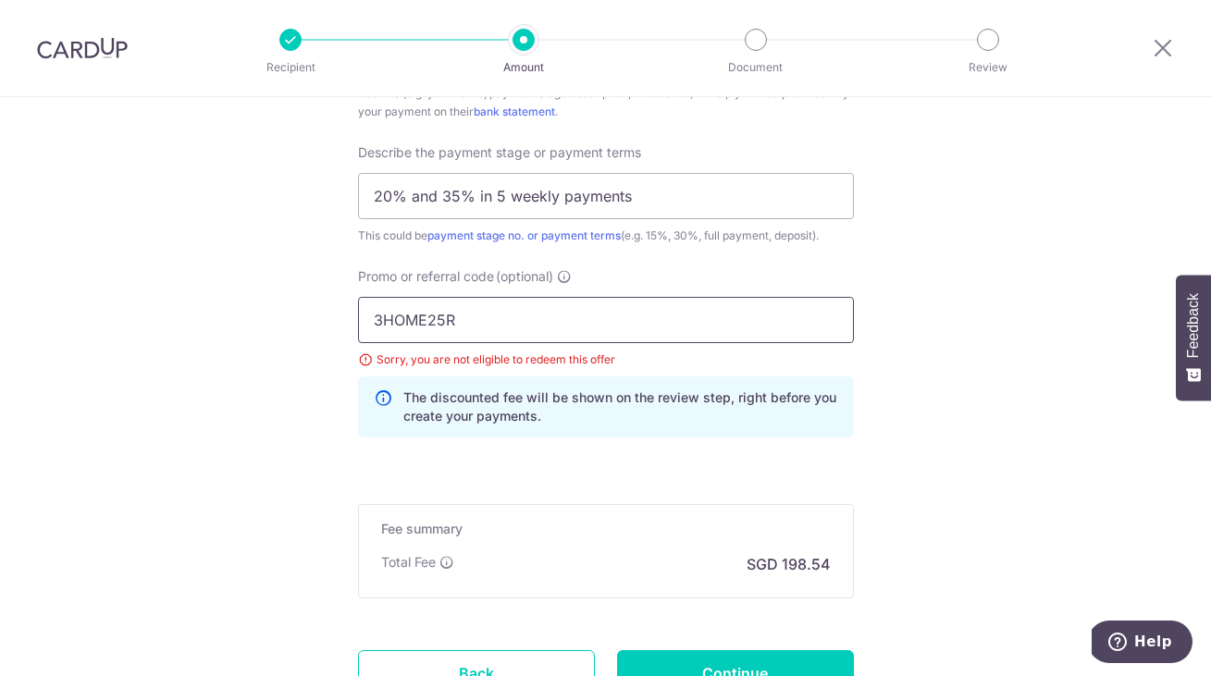
click at [477, 318] on input "3HOME25R" at bounding box center [606, 320] width 496 height 46
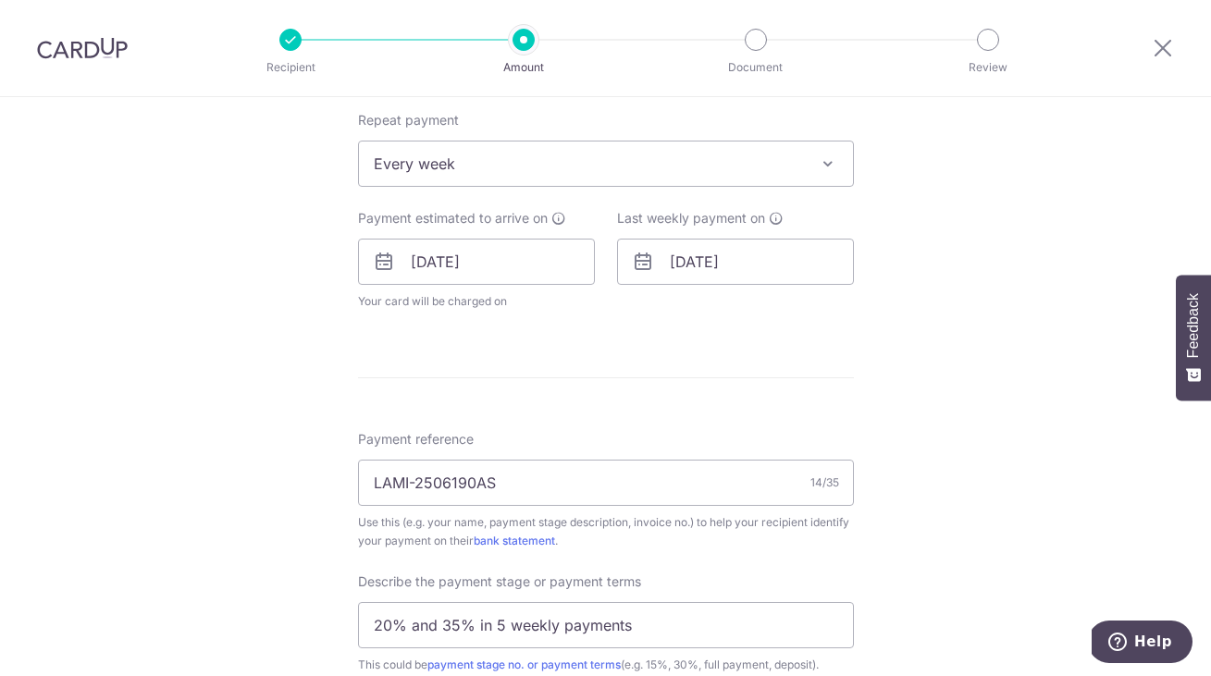
scroll to position [934, 0]
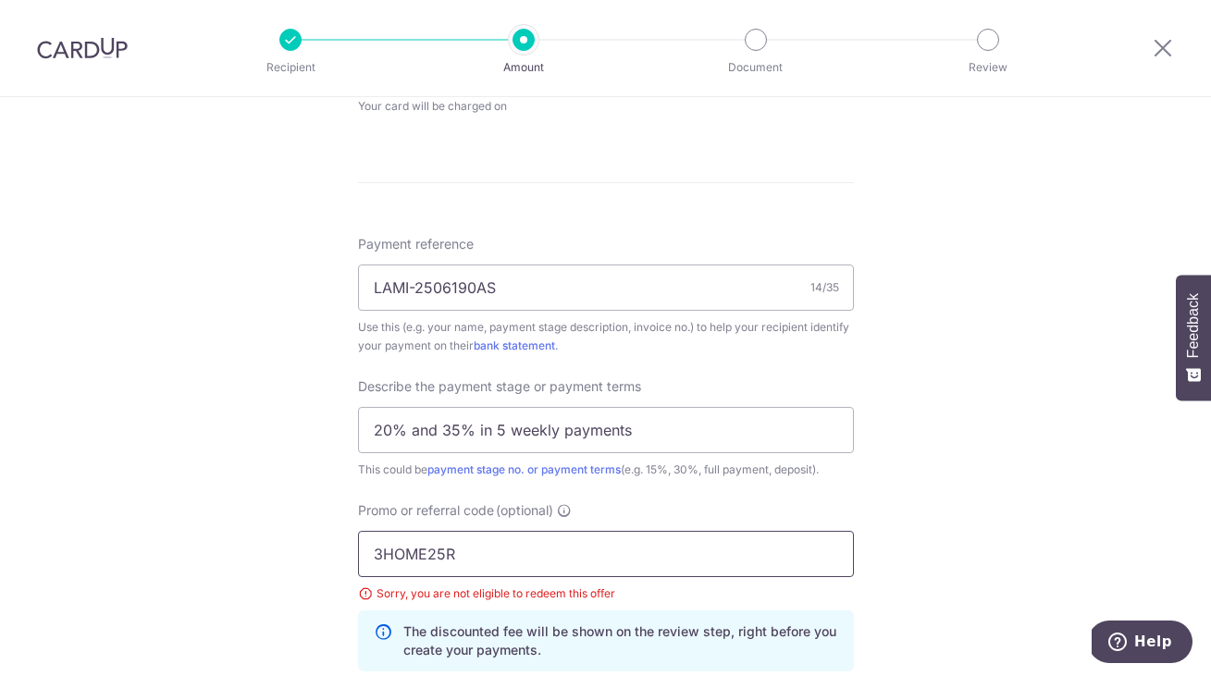
drag, startPoint x: 519, startPoint y: 560, endPoint x: 290, endPoint y: 555, distance: 228.6
click at [290, 555] on div "Tell us more about your payment Enter payment amount SGD 7,636.00 7636.00 Selec…" at bounding box center [605, 116] width 1211 height 1907
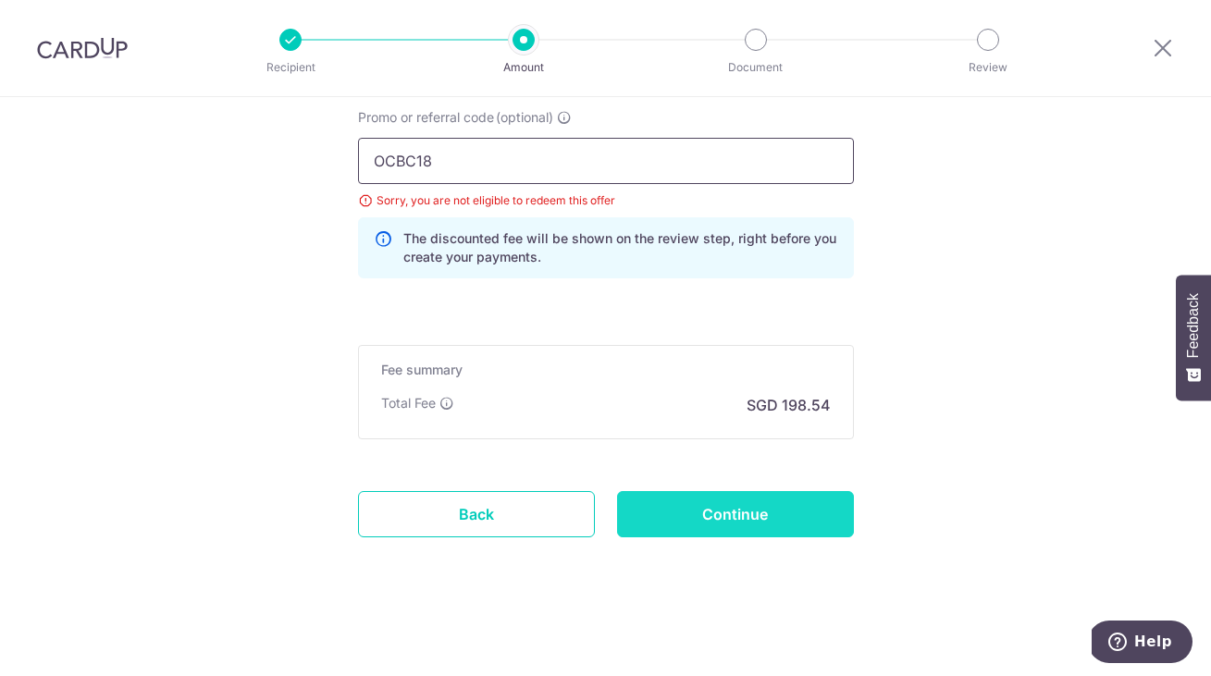
scroll to position [1328, 0]
type input "OCBC18"
click at [671, 517] on input "Continue" at bounding box center [735, 514] width 237 height 46
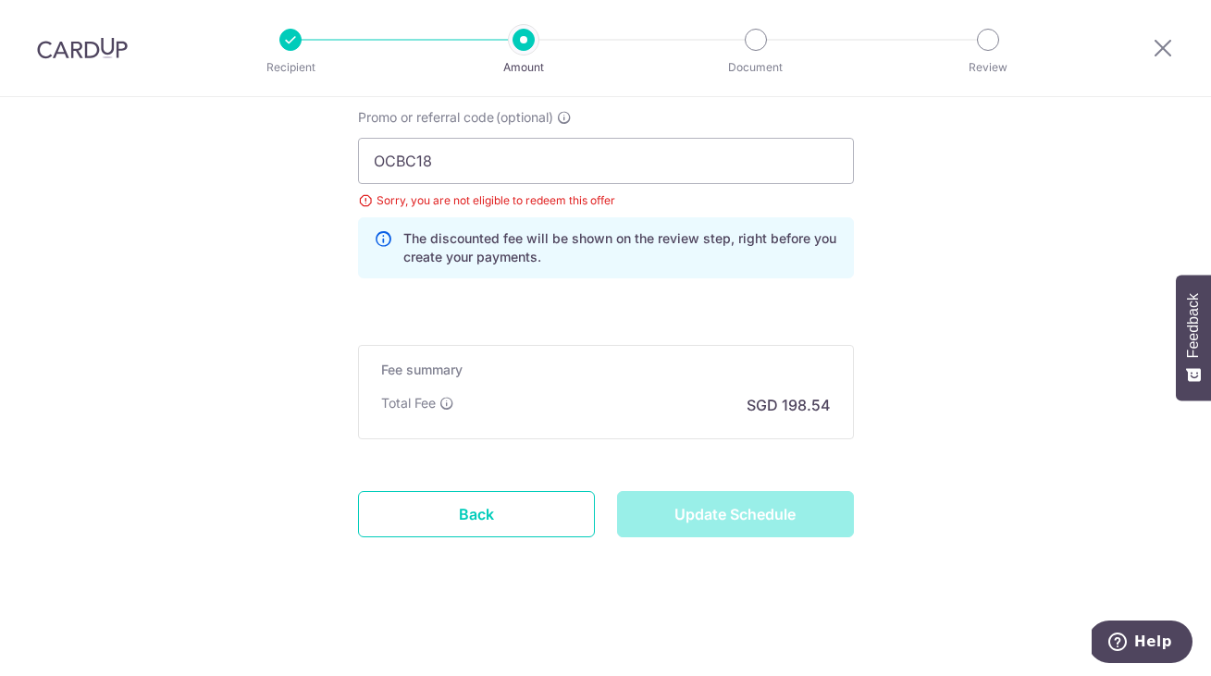
type input "Update Schedule"
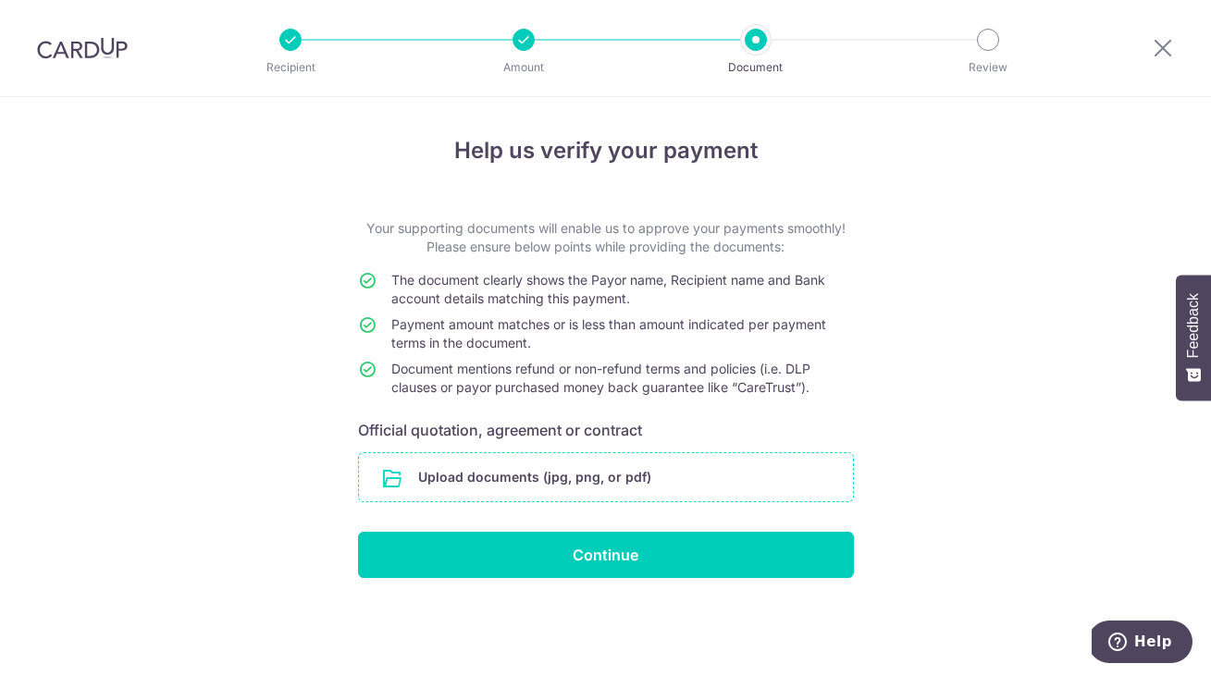
click at [573, 486] on input "file" at bounding box center [606, 477] width 494 height 48
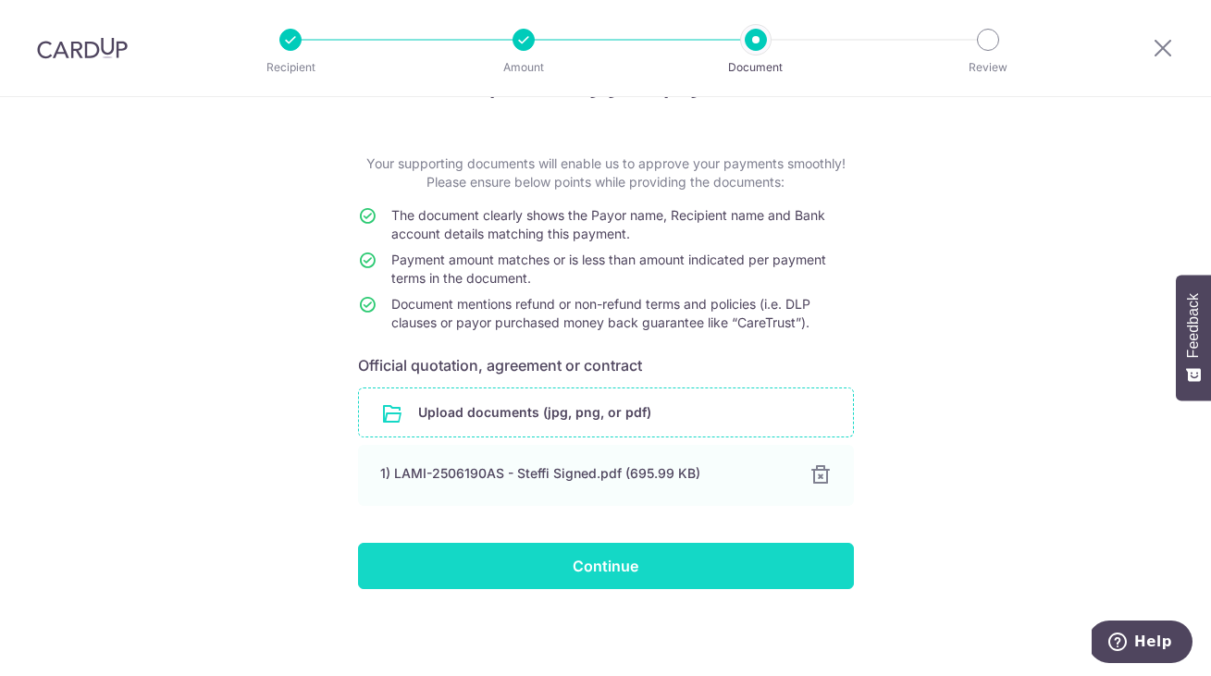
scroll to position [65, 0]
click at [606, 575] on input "Continue" at bounding box center [606, 566] width 496 height 46
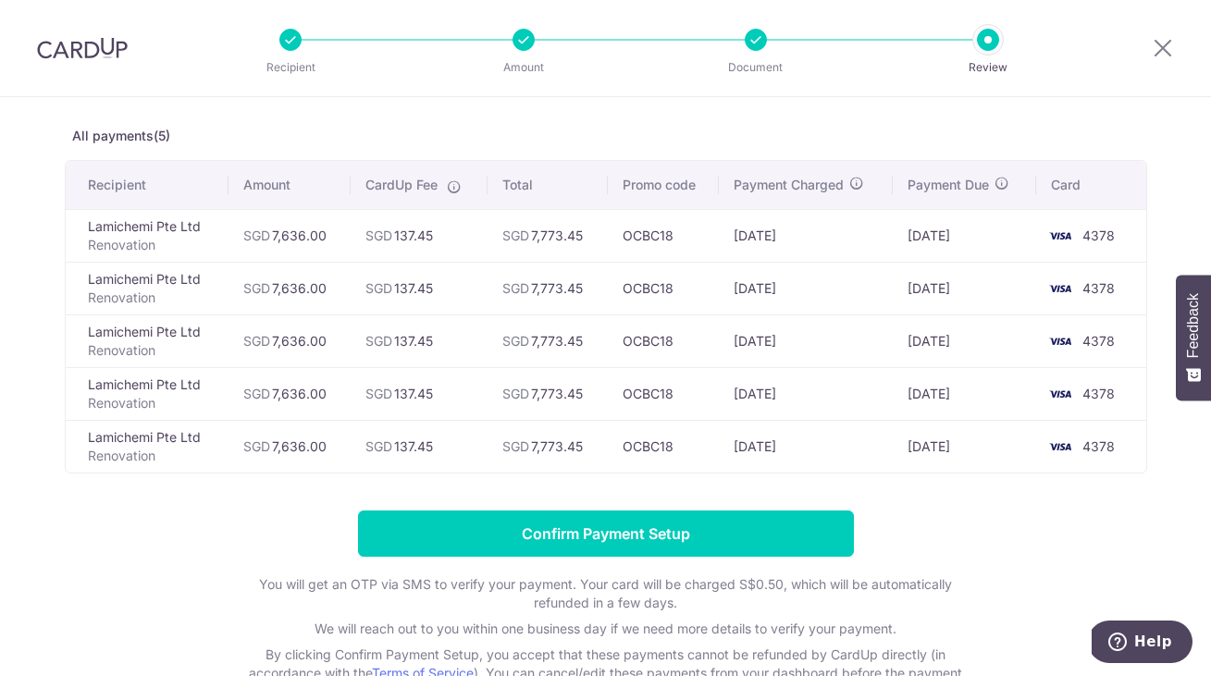
scroll to position [84, 0]
